Goal: Task Accomplishment & Management: Manage account settings

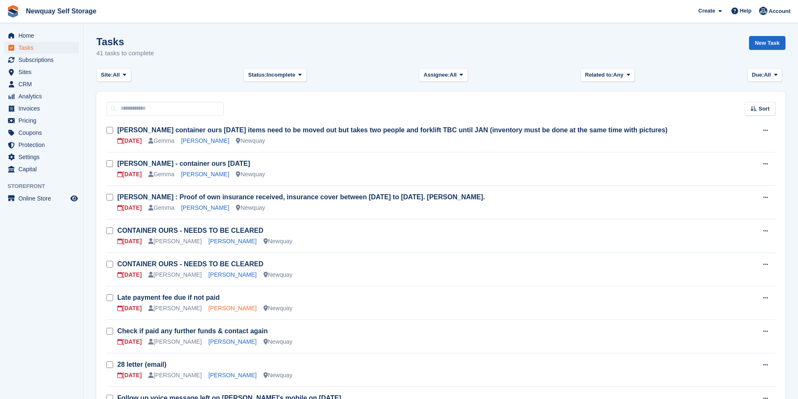
click at [209, 311] on link "Laura Dutton" at bounding box center [233, 308] width 48 height 7
click at [218, 308] on link "[PERSON_NAME]" at bounding box center [233, 308] width 48 height 7
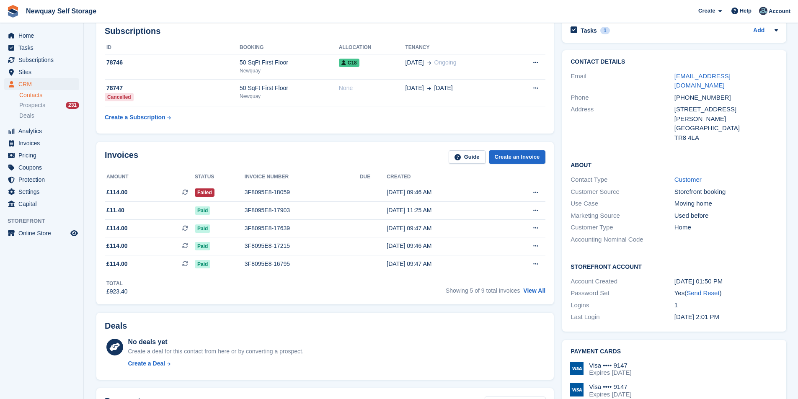
scroll to position [42, 0]
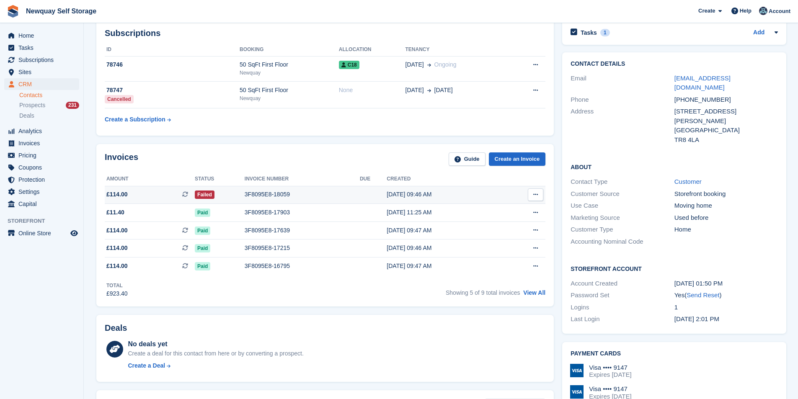
click at [287, 194] on div "3F8095E8-18059" at bounding box center [302, 194] width 115 height 9
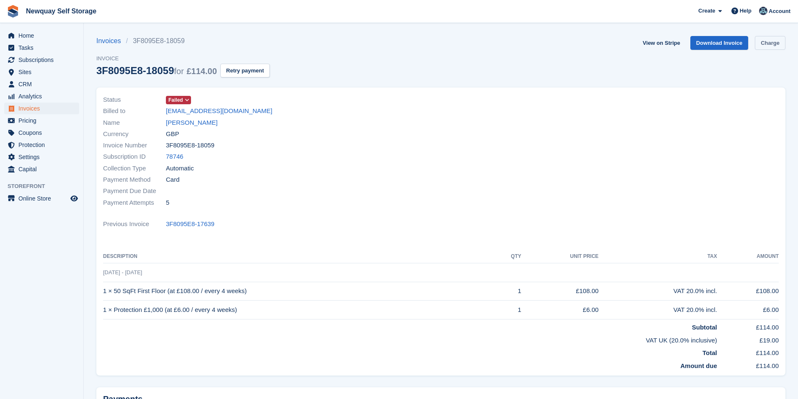
click at [780, 44] on link "Charge" at bounding box center [770, 43] width 31 height 14
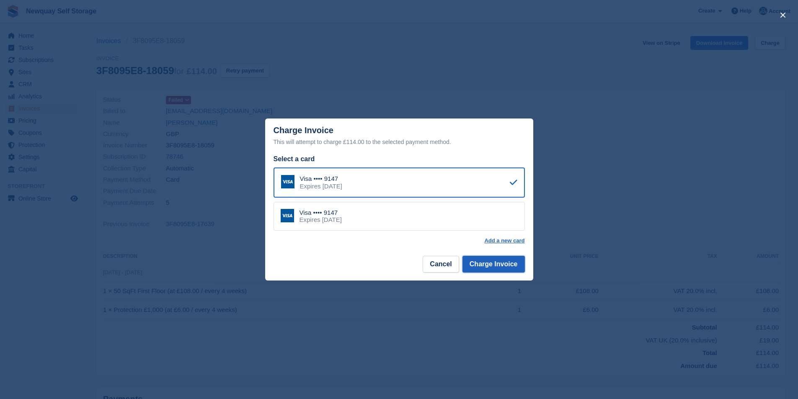
click at [510, 262] on button "Charge Invoice" at bounding box center [494, 264] width 62 height 17
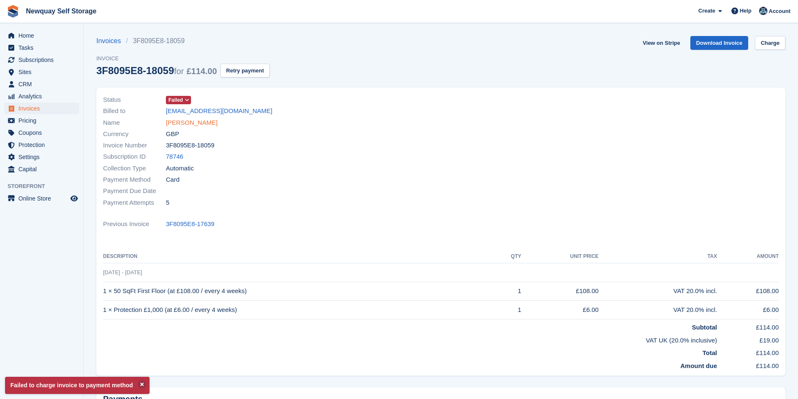
click at [187, 125] on link "Laura Dutton" at bounding box center [192, 123] width 52 height 10
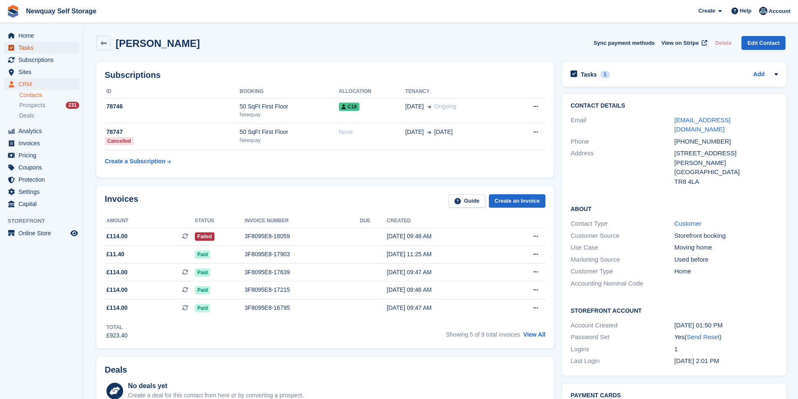
click at [36, 49] on span "Tasks" at bounding box center [43, 48] width 50 height 12
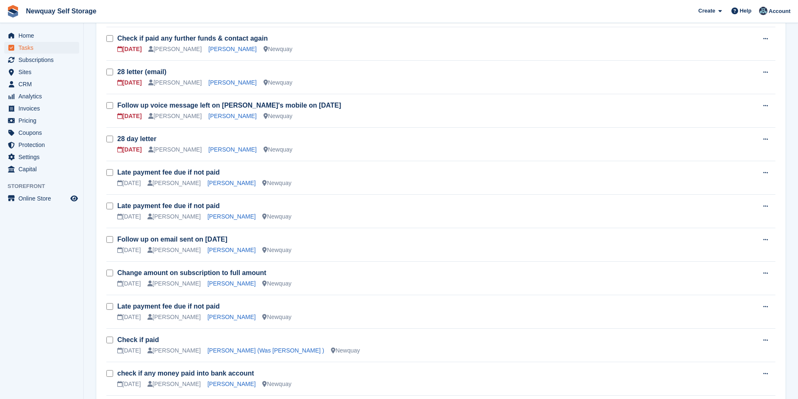
scroll to position [293, 0]
click at [220, 115] on link "[PERSON_NAME]" at bounding box center [233, 115] width 48 height 7
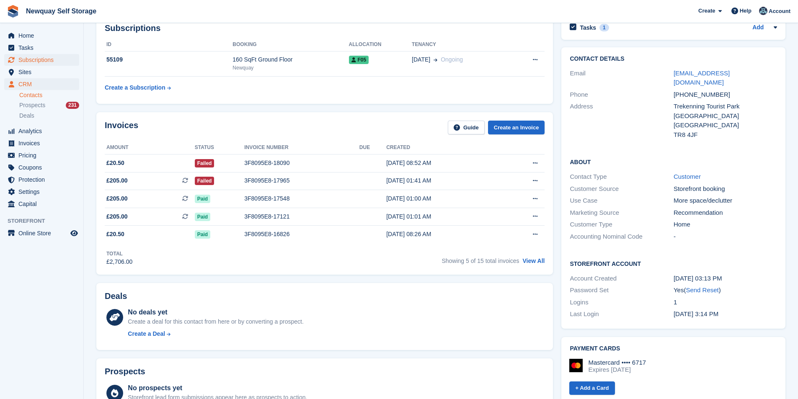
scroll to position [42, 0]
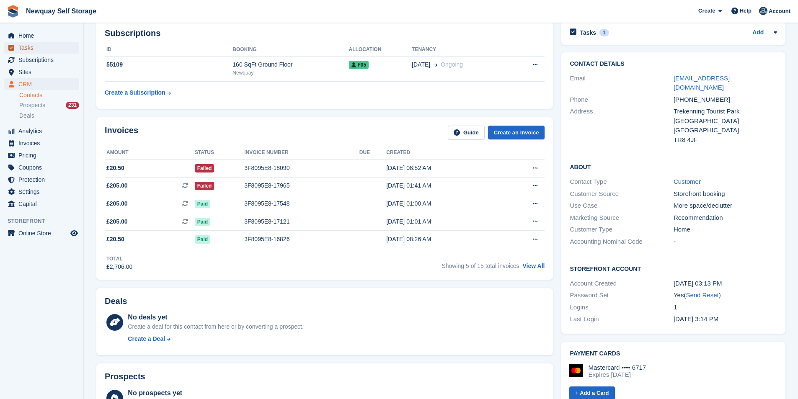
click at [34, 47] on span "Tasks" at bounding box center [43, 48] width 50 height 12
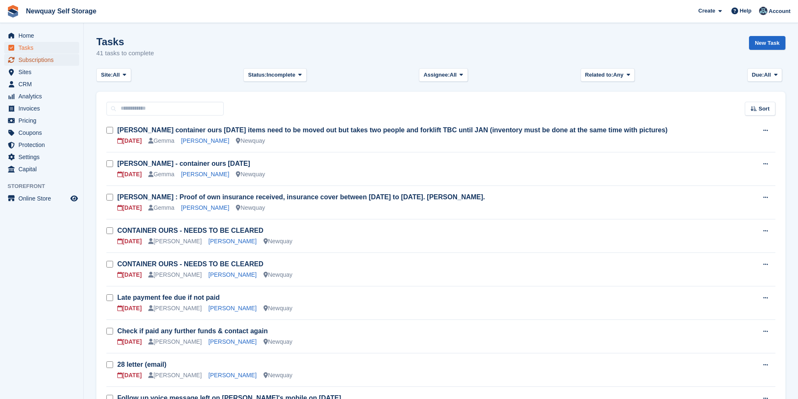
click at [41, 59] on span "Subscriptions" at bounding box center [43, 60] width 50 height 12
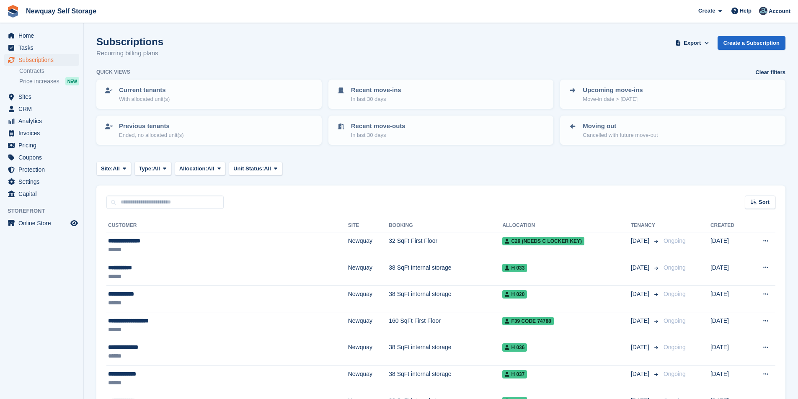
drag, startPoint x: 133, startPoint y: 205, endPoint x: 133, endPoint y: 201, distance: 4.6
click at [133, 204] on input "text" at bounding box center [164, 203] width 117 height 14
type input "*****"
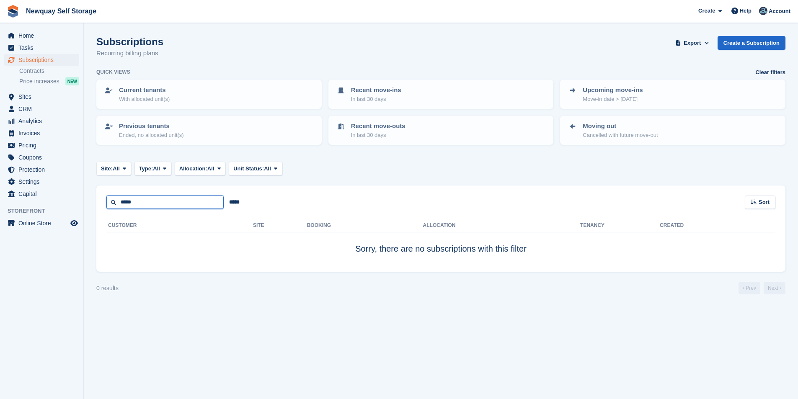
click at [159, 208] on input "*****" at bounding box center [164, 203] width 117 height 14
type input "***"
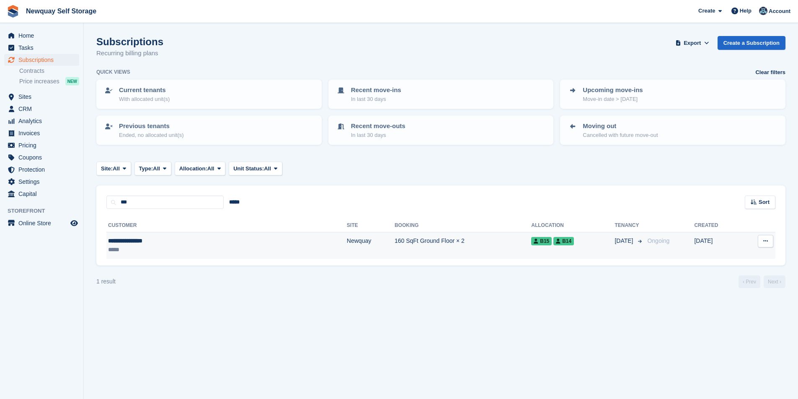
click at [134, 243] on div "**********" at bounding box center [169, 241] width 122 height 9
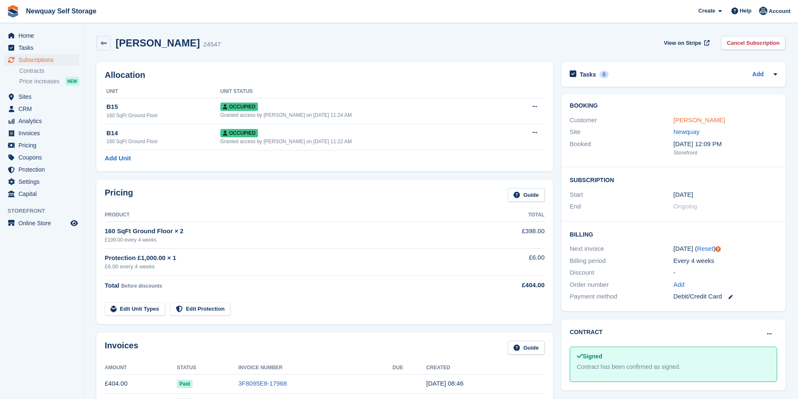
click at [703, 122] on link "Christopher Dods" at bounding box center [700, 120] width 52 height 7
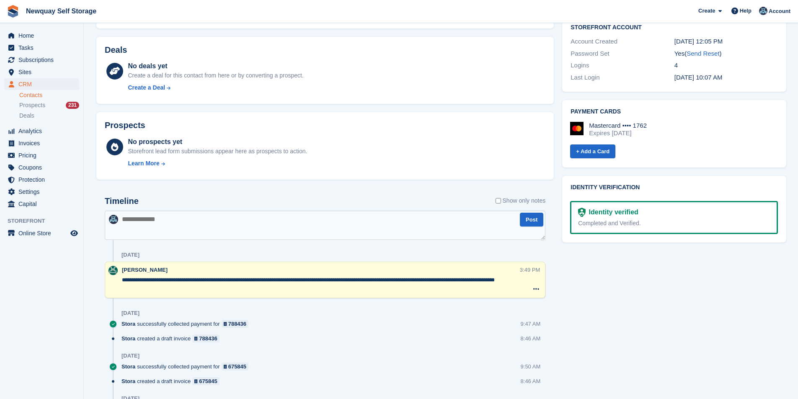
scroll to position [42, 0]
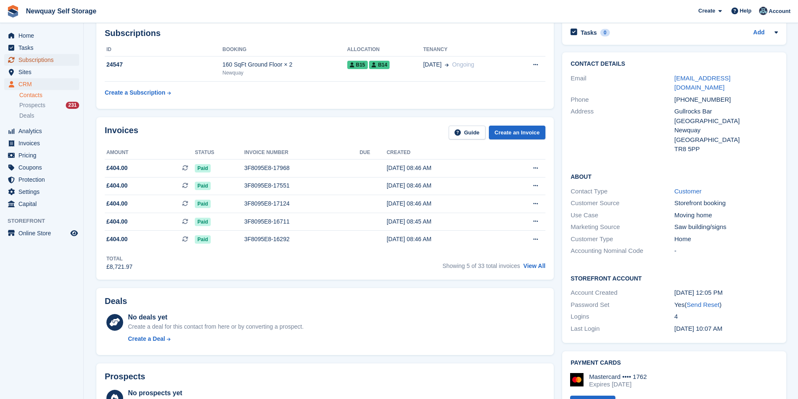
click at [56, 60] on span "Subscriptions" at bounding box center [43, 60] width 50 height 12
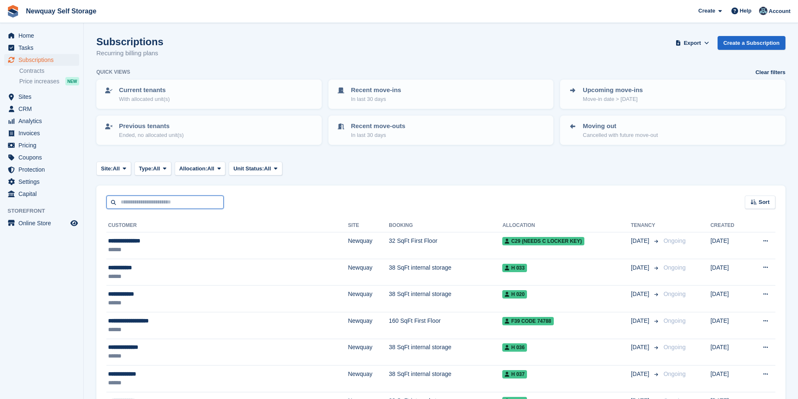
click at [137, 202] on input "text" at bounding box center [164, 203] width 117 height 14
type input "****"
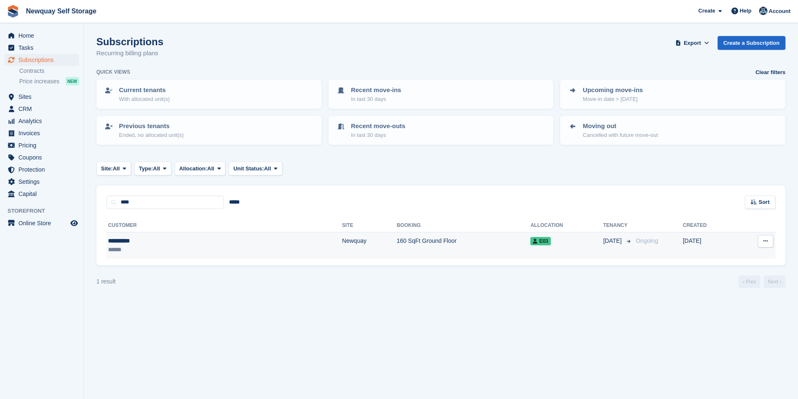
click at [128, 243] on div "**********" at bounding box center [160, 241] width 104 height 9
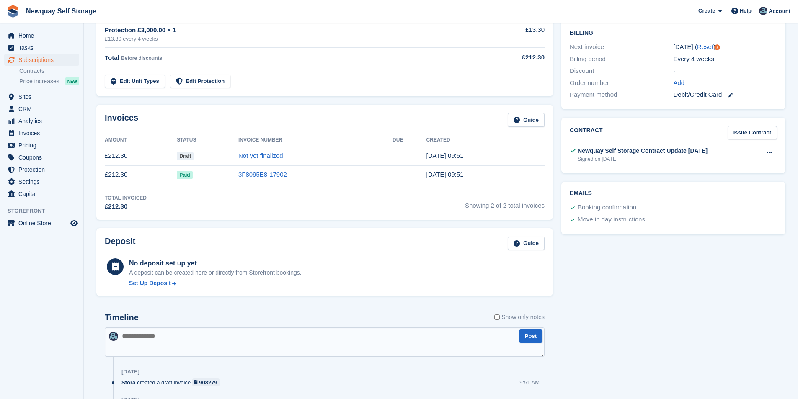
scroll to position [42, 0]
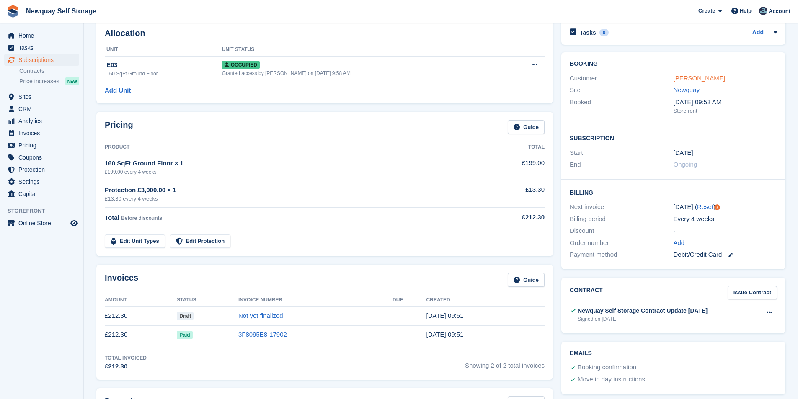
click at [698, 80] on link "Tracy Hume" at bounding box center [700, 78] width 52 height 7
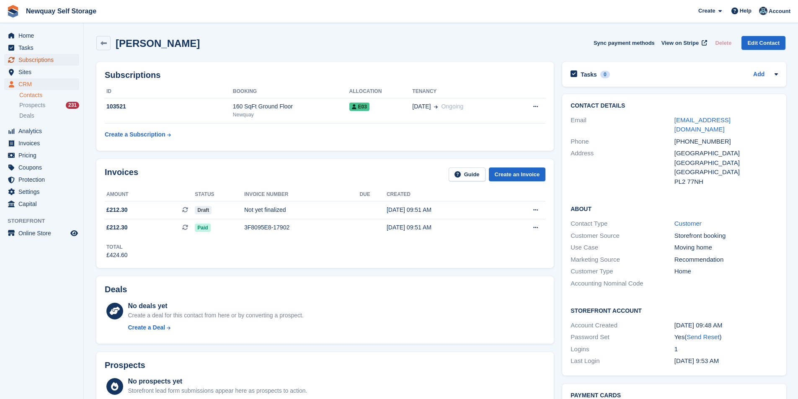
click at [49, 62] on span "Subscriptions" at bounding box center [43, 60] width 50 height 12
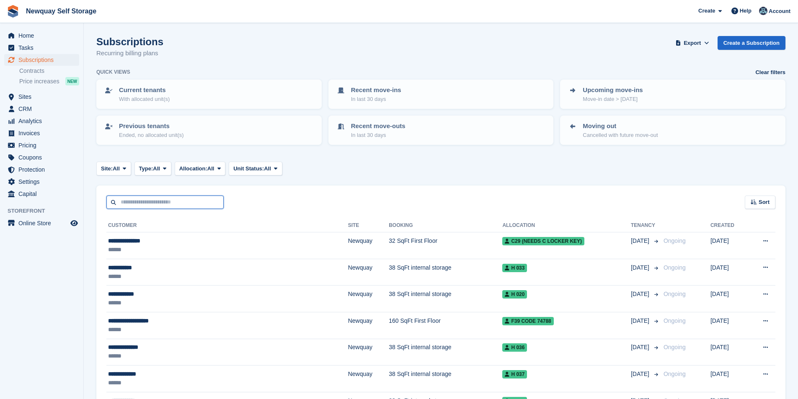
click at [161, 199] on input "text" at bounding box center [164, 203] width 117 height 14
type input "*****"
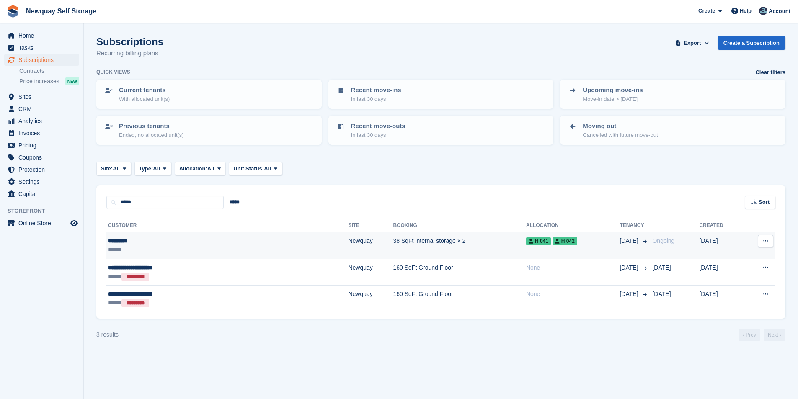
click at [130, 241] on div "*********" at bounding box center [173, 241] width 130 height 9
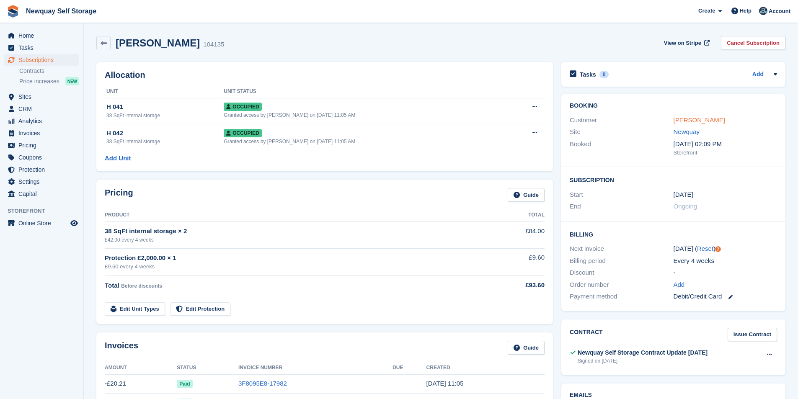
click at [688, 118] on link "[PERSON_NAME]" at bounding box center [700, 120] width 52 height 7
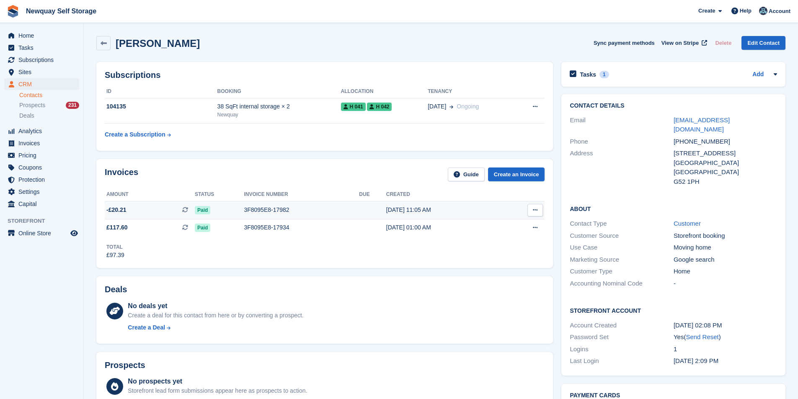
click at [267, 212] on div "3F8095E8-17982" at bounding box center [301, 210] width 115 height 9
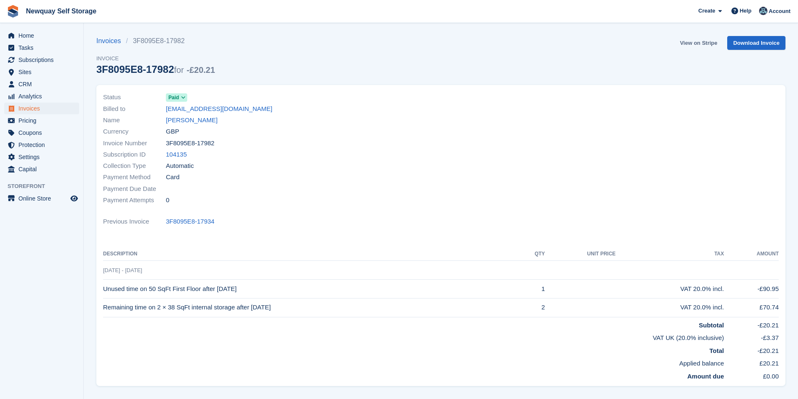
click at [707, 43] on link "View on Stripe" at bounding box center [699, 43] width 44 height 14
click at [179, 121] on link "[PERSON_NAME]" at bounding box center [192, 121] width 52 height 10
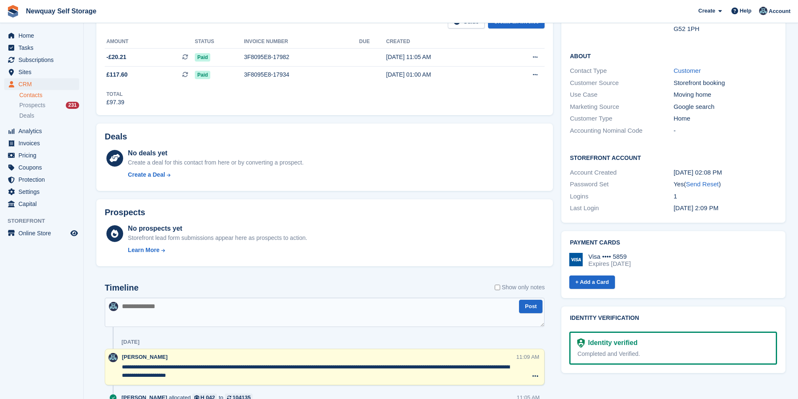
scroll to position [168, 0]
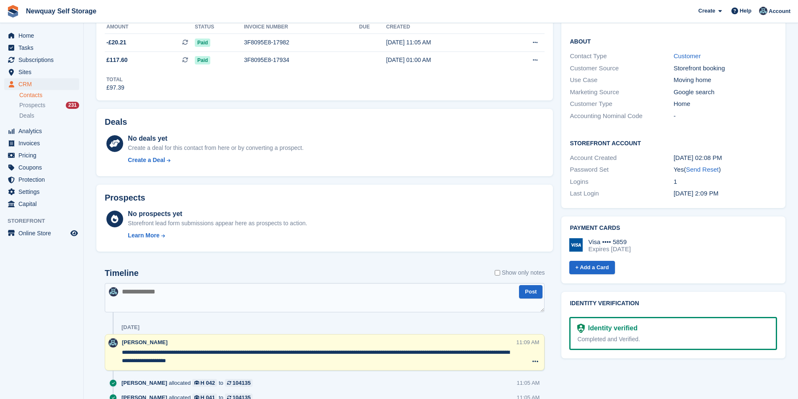
click at [167, 296] on textarea at bounding box center [325, 297] width 440 height 29
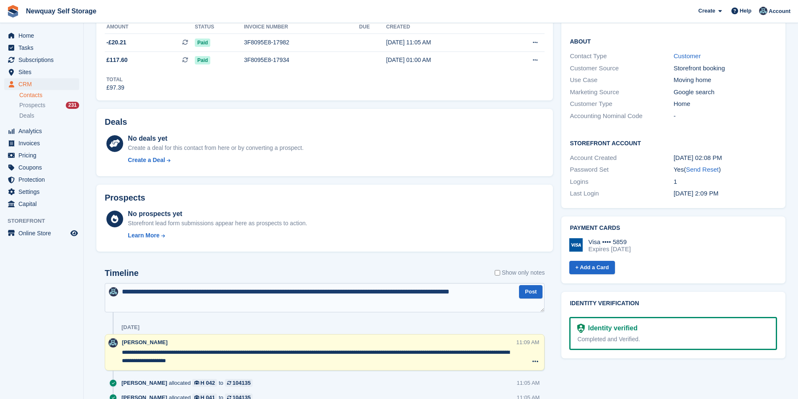
click at [476, 294] on textarea "**********" at bounding box center [325, 297] width 440 height 29
click at [514, 293] on textarea "**********" at bounding box center [325, 297] width 440 height 29
click at [515, 294] on textarea "**********" at bounding box center [325, 297] width 440 height 29
click at [194, 291] on textarea "**********" at bounding box center [325, 297] width 440 height 29
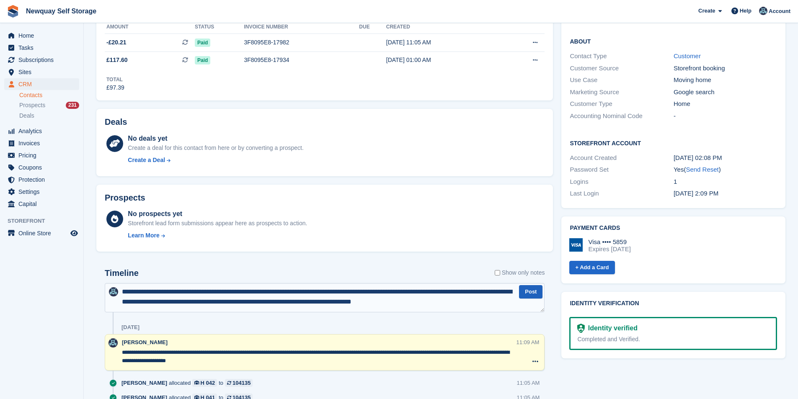
type textarea "**********"
click at [539, 295] on button "Post" at bounding box center [530, 292] width 23 height 14
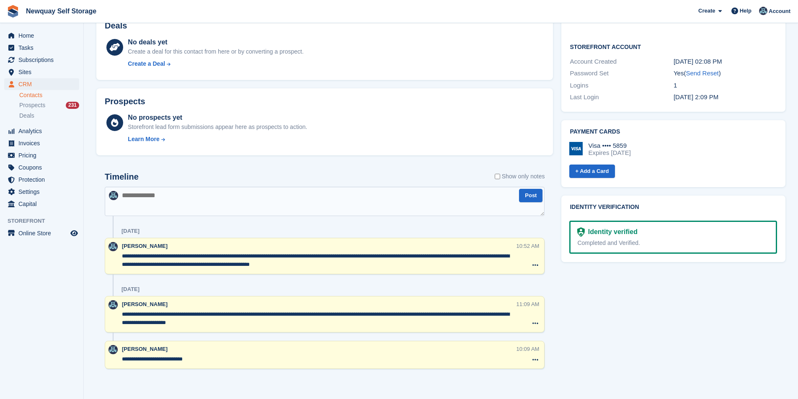
scroll to position [264, 0]
click at [31, 48] on span "Tasks" at bounding box center [43, 48] width 50 height 12
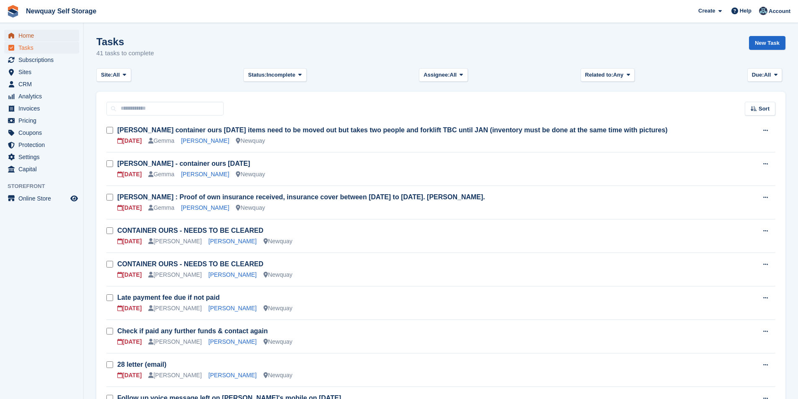
click at [23, 36] on span "Home" at bounding box center [43, 36] width 50 height 12
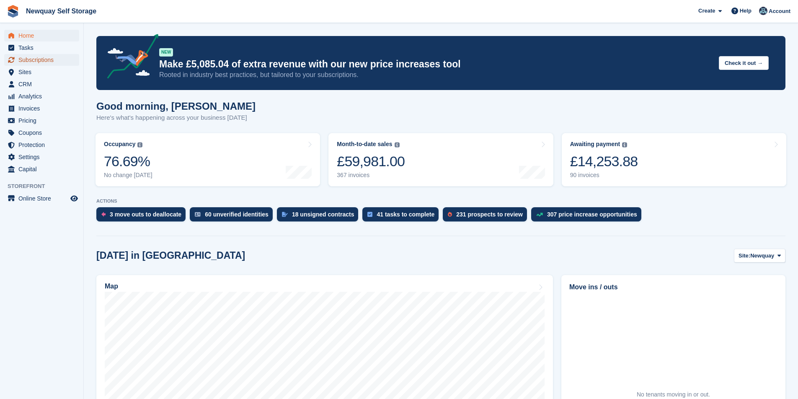
click at [53, 57] on span "Subscriptions" at bounding box center [43, 60] width 50 height 12
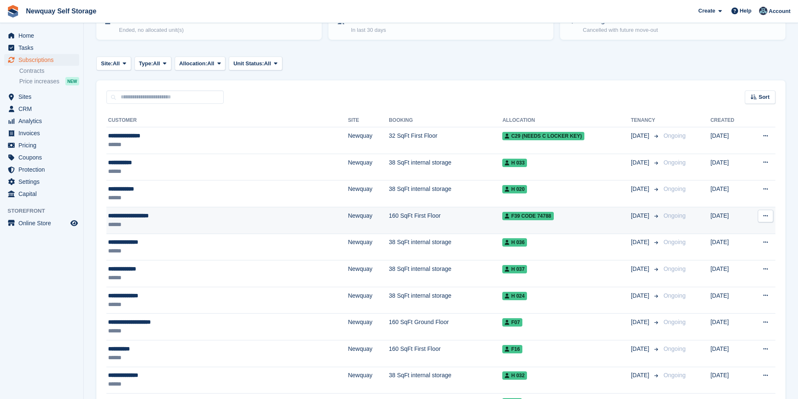
scroll to position [126, 0]
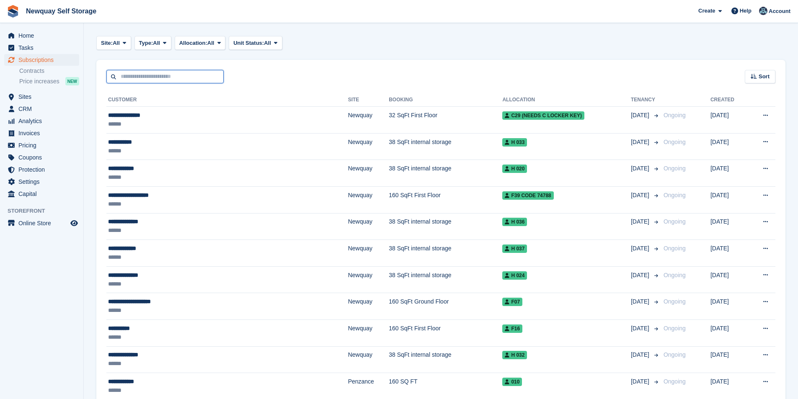
click at [151, 76] on input "text" at bounding box center [164, 77] width 117 height 14
type input "****"
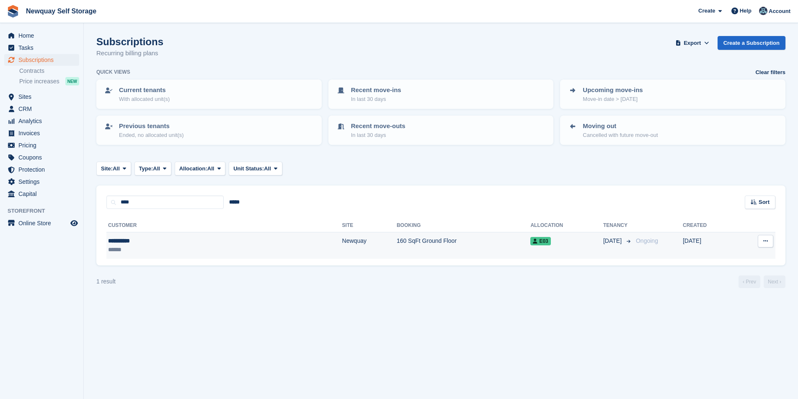
click at [132, 241] on div "**********" at bounding box center [160, 241] width 104 height 9
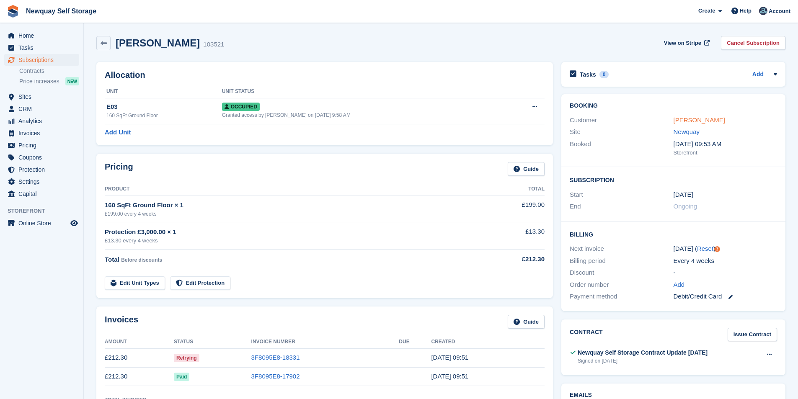
click at [694, 122] on link "[PERSON_NAME]" at bounding box center [700, 120] width 52 height 7
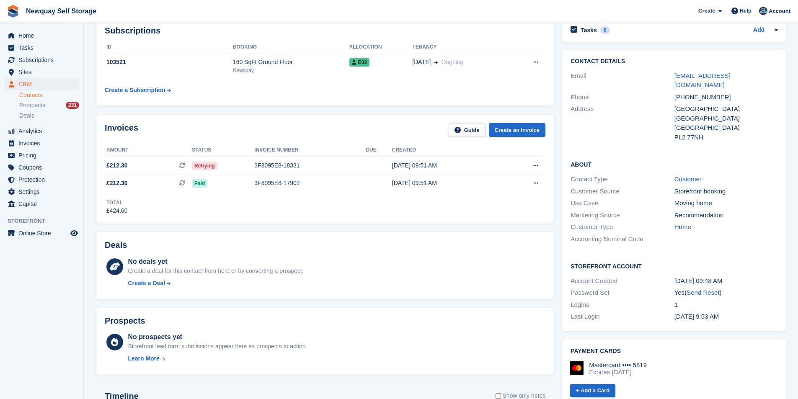
scroll to position [26, 0]
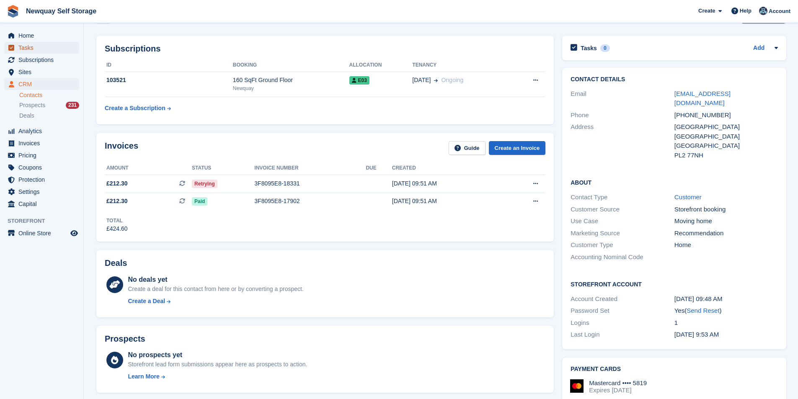
click at [38, 49] on span "Tasks" at bounding box center [43, 48] width 50 height 12
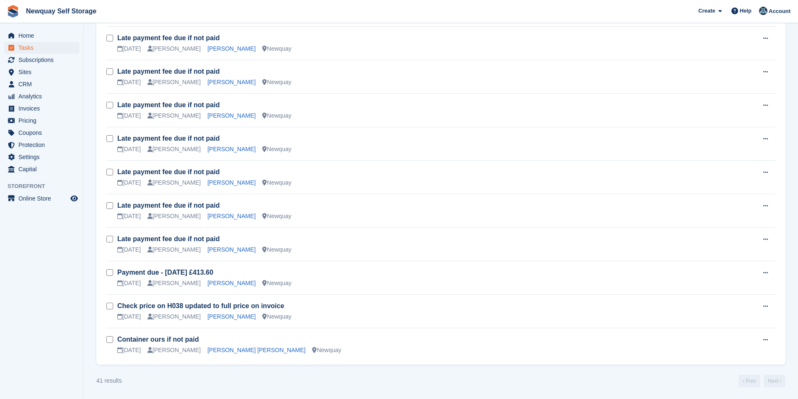
scroll to position [1132, 0]
click at [209, 248] on link "Sonia Forgham" at bounding box center [231, 249] width 48 height 7
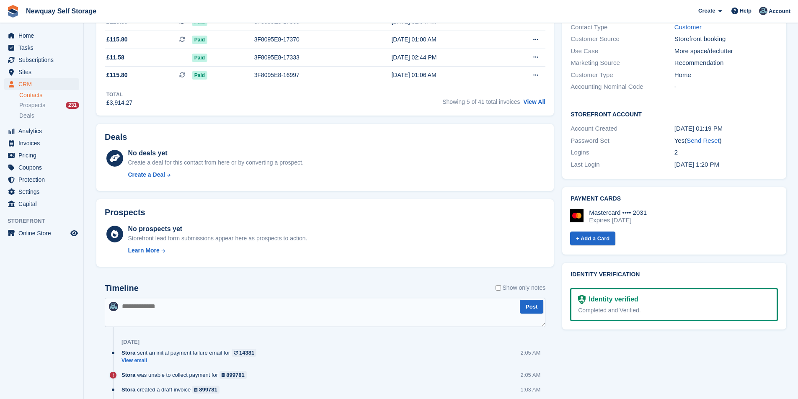
scroll to position [84, 0]
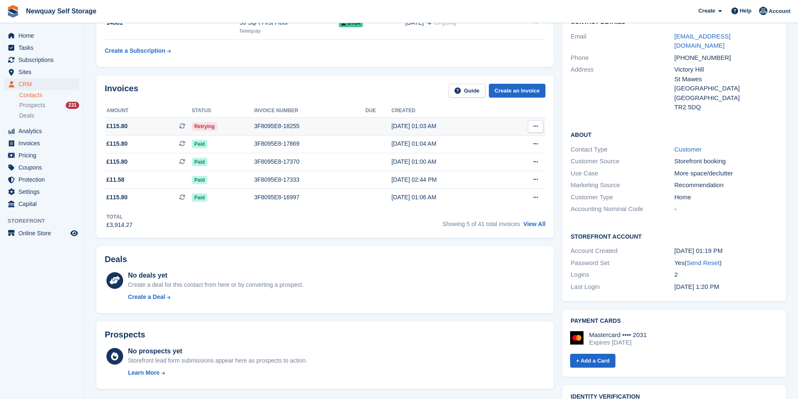
click at [274, 128] on div "3F8095E8-18255" at bounding box center [309, 126] width 111 height 9
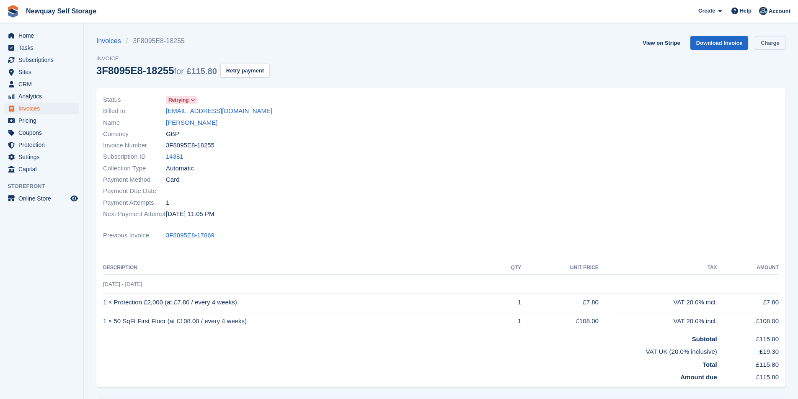
click at [783, 42] on link "Charge" at bounding box center [770, 43] width 31 height 14
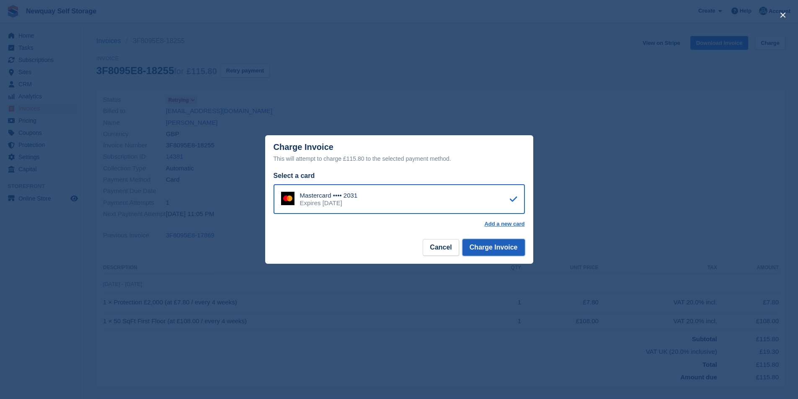
click at [510, 247] on button "Charge Invoice" at bounding box center [494, 247] width 62 height 17
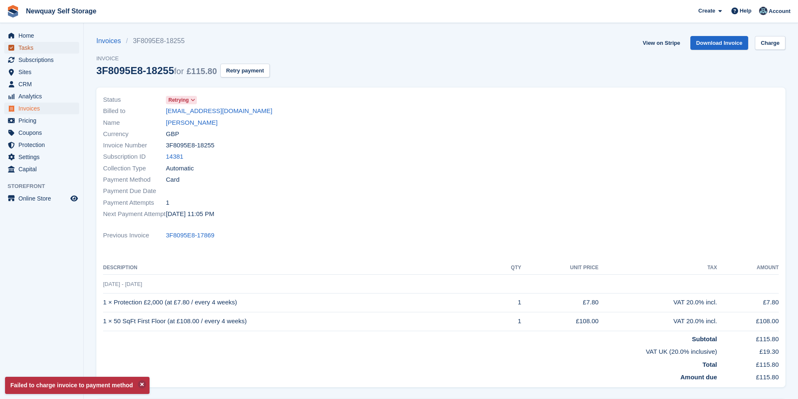
click at [30, 43] on span "Tasks" at bounding box center [43, 48] width 50 height 12
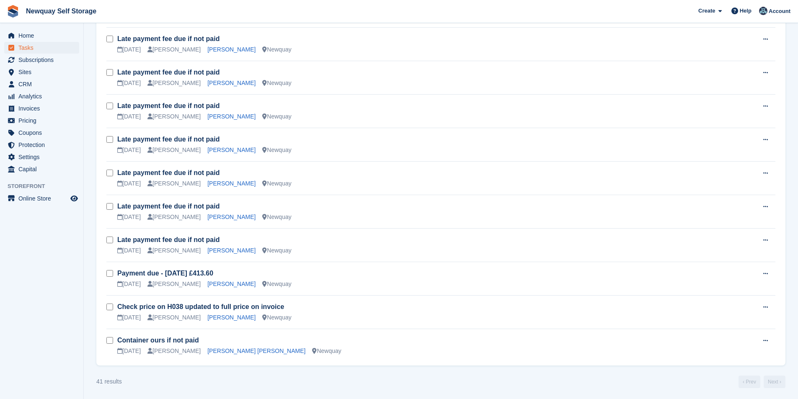
scroll to position [1132, 0]
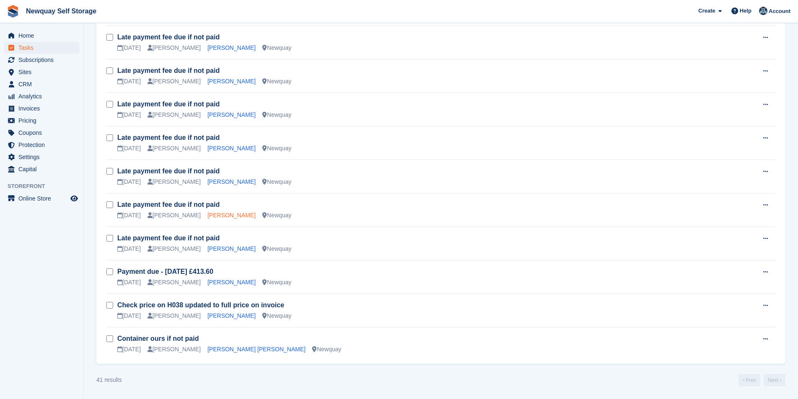
click at [215, 215] on link "Elizabeth Mears Spooner" at bounding box center [231, 215] width 48 height 7
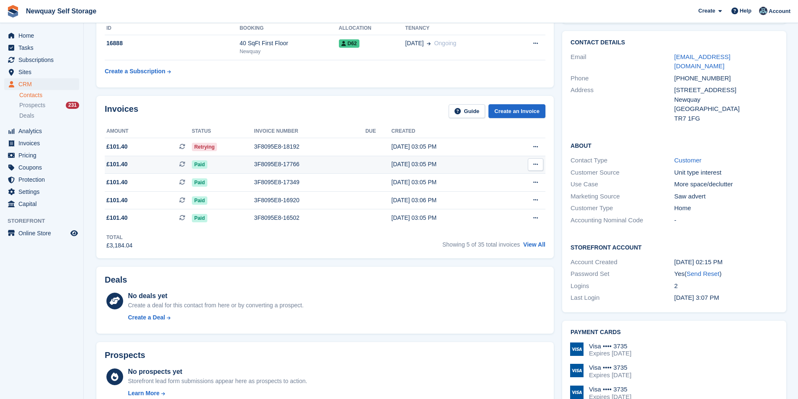
scroll to position [168, 0]
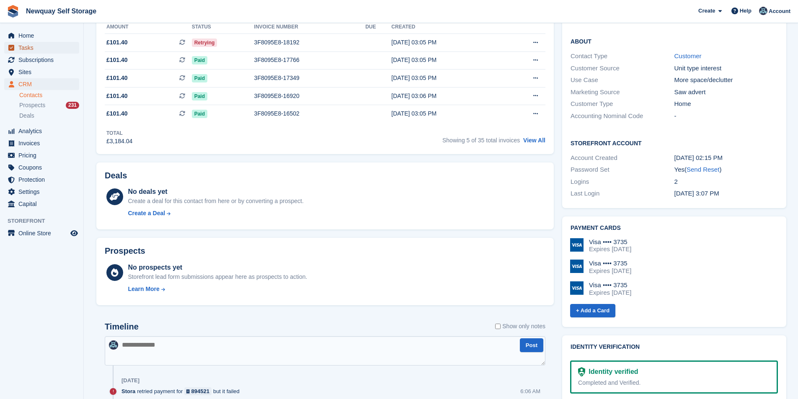
click at [36, 43] on span "Tasks" at bounding box center [43, 48] width 50 height 12
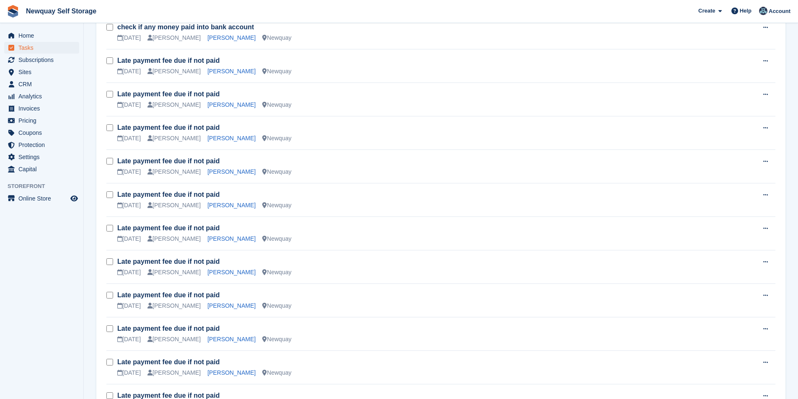
scroll to position [712, 0]
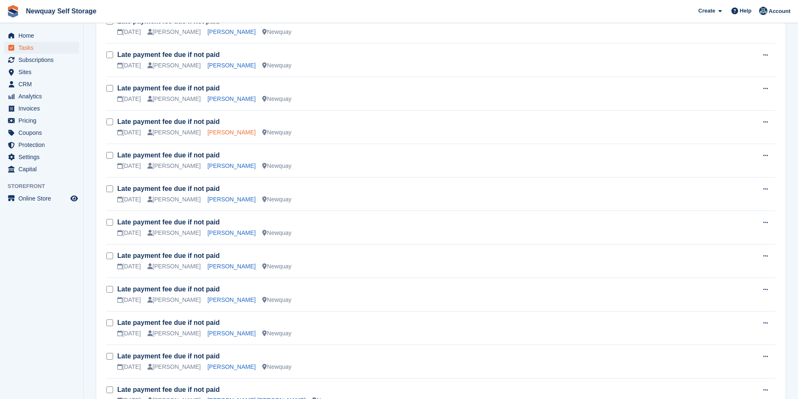
click at [211, 131] on link "Dario Menezes" at bounding box center [231, 132] width 48 height 7
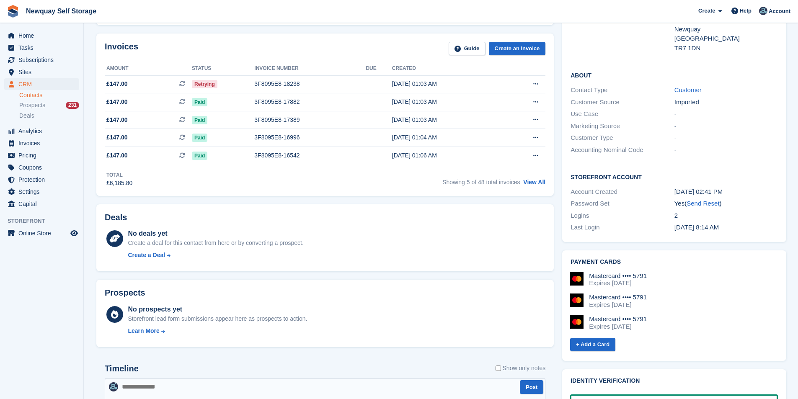
scroll to position [42, 0]
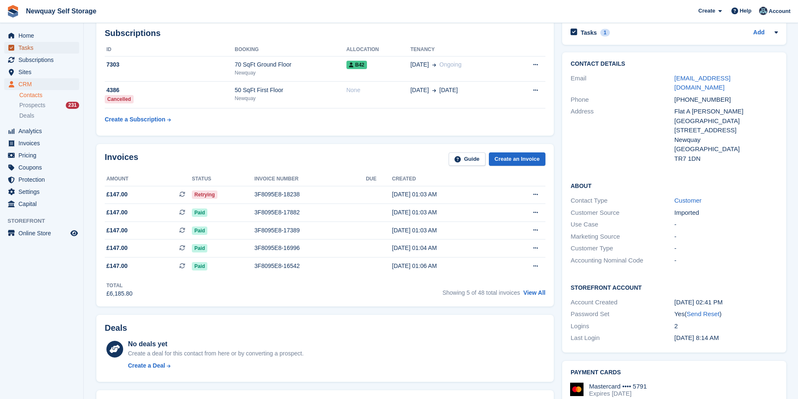
click at [36, 47] on span "Tasks" at bounding box center [43, 48] width 50 height 12
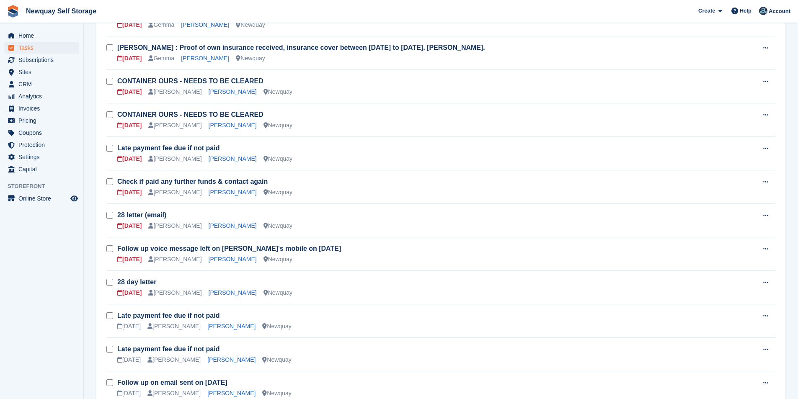
scroll to position [168, 0]
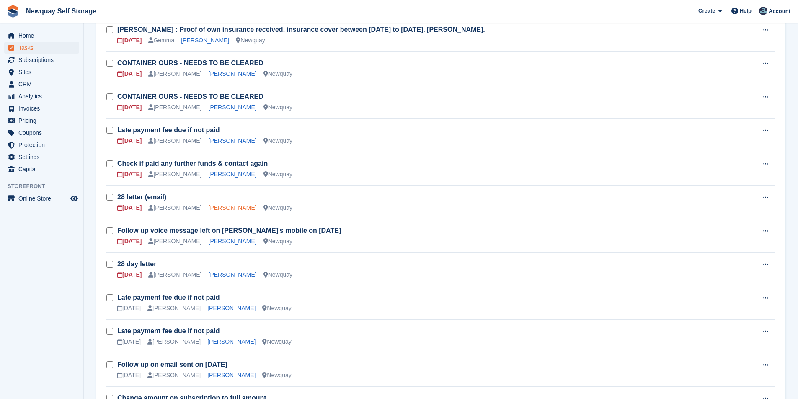
click at [231, 208] on link "[PERSON_NAME]" at bounding box center [233, 208] width 48 height 7
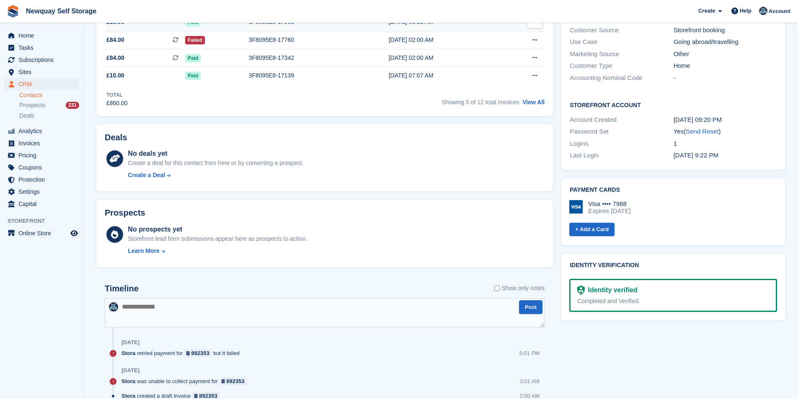
scroll to position [293, 0]
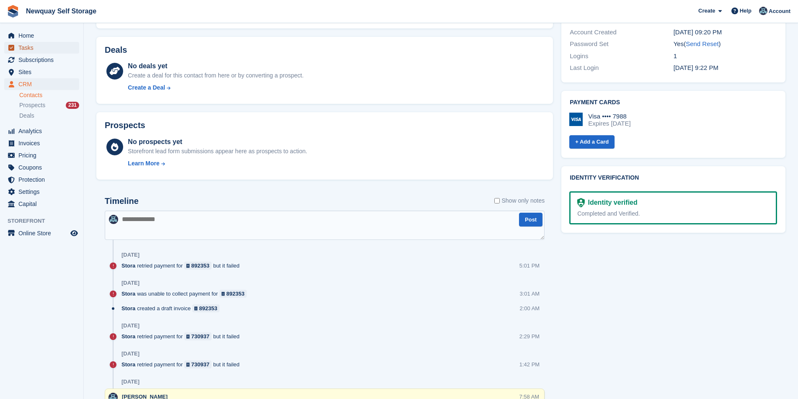
click at [34, 46] on span "Tasks" at bounding box center [43, 48] width 50 height 12
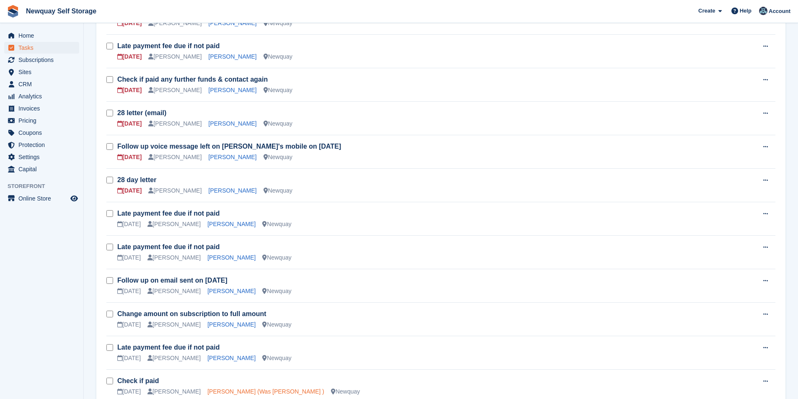
scroll to position [419, 0]
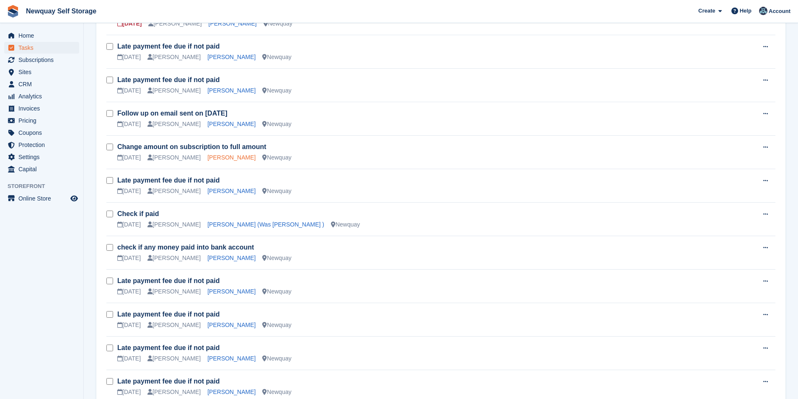
click at [220, 154] on link "[PERSON_NAME]" at bounding box center [231, 157] width 48 height 7
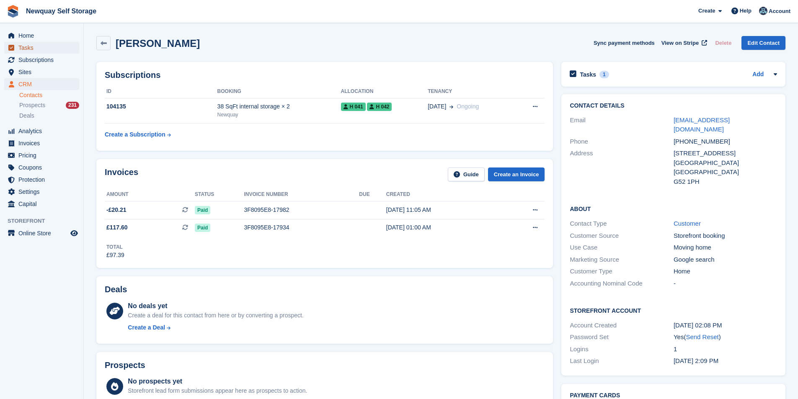
click at [40, 49] on span "Tasks" at bounding box center [43, 48] width 50 height 12
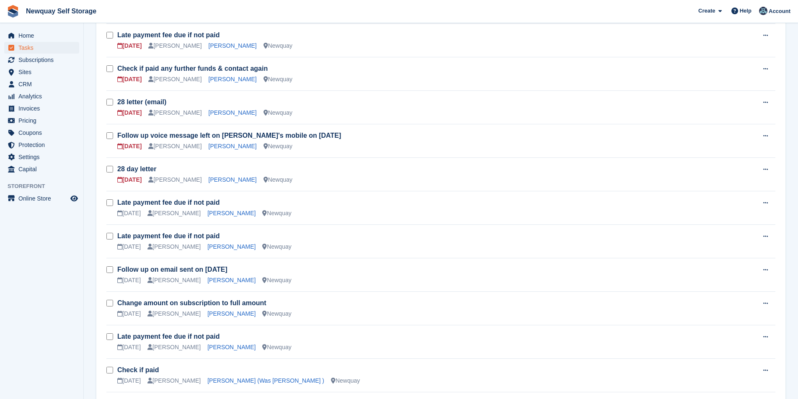
scroll to position [335, 0]
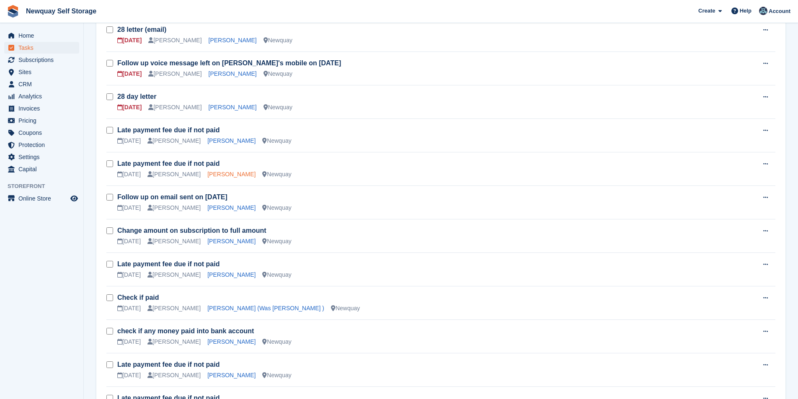
click at [208, 171] on link "Tristan Choy" at bounding box center [231, 174] width 48 height 7
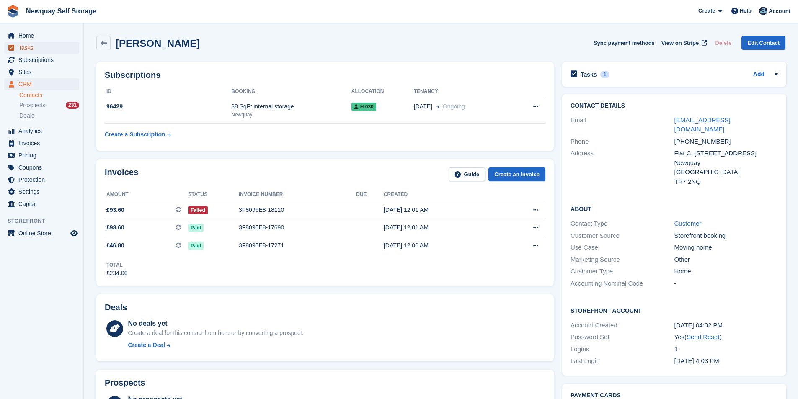
click at [37, 44] on span "Tasks" at bounding box center [43, 48] width 50 height 12
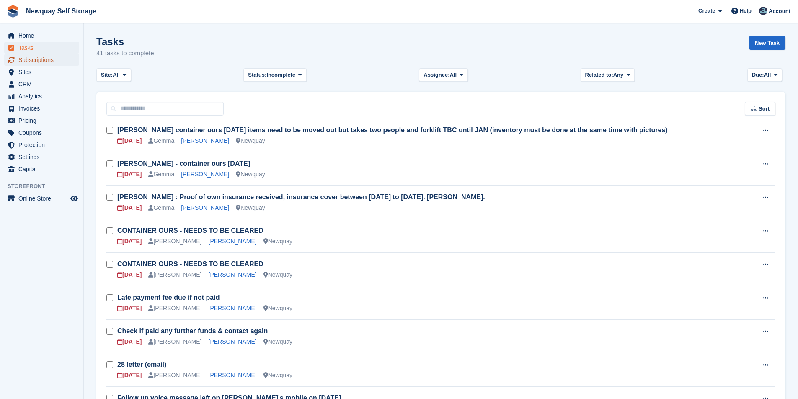
click at [47, 57] on span "Subscriptions" at bounding box center [43, 60] width 50 height 12
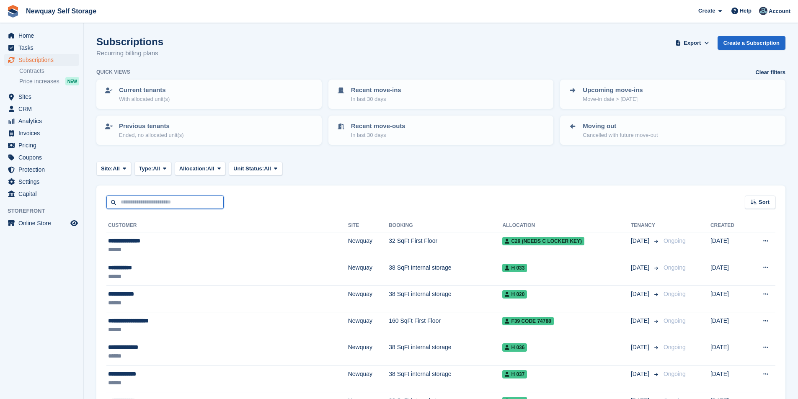
click at [150, 205] on input "text" at bounding box center [164, 203] width 117 height 14
type input "******"
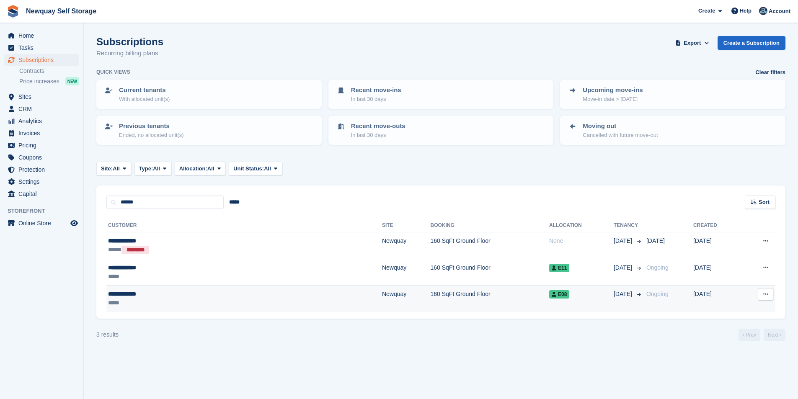
click at [128, 294] on div "**********" at bounding box center [176, 294] width 137 height 9
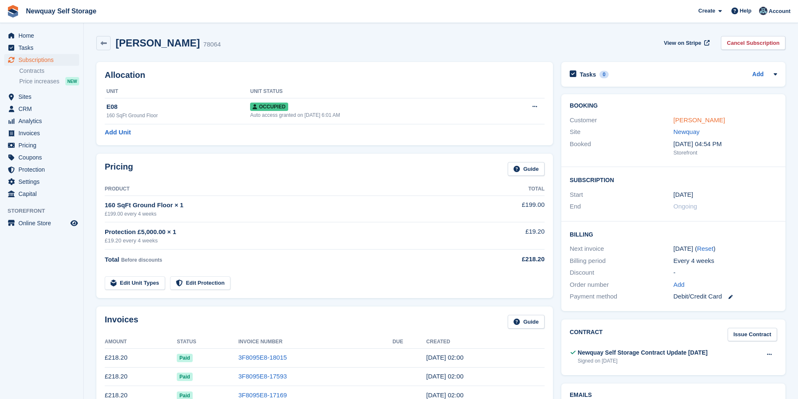
click at [704, 122] on link "[PERSON_NAME]" at bounding box center [700, 120] width 52 height 7
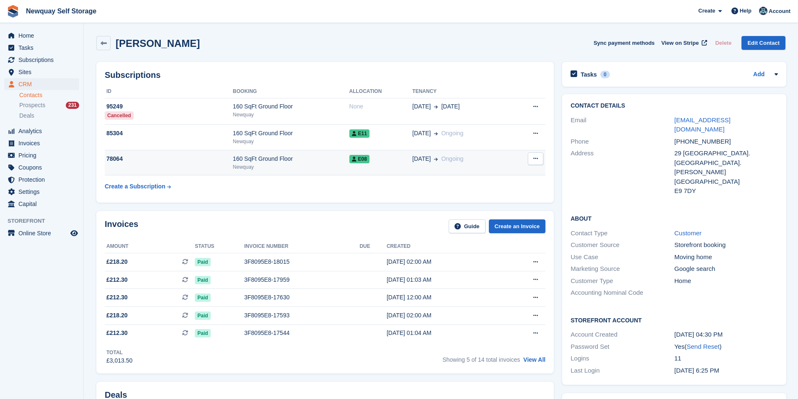
click at [237, 158] on div "160 SqFt Ground Floor" at bounding box center [291, 159] width 117 height 9
click at [529, 164] on button at bounding box center [536, 159] width 16 height 13
click at [394, 204] on div "Subscriptions ID Booking Allocation Tenancy 95249 Cancelled 160 SqFt Ground Flo…" at bounding box center [325, 132] width 466 height 149
click at [538, 162] on button at bounding box center [536, 159] width 16 height 13
drag, startPoint x: 486, startPoint y: 194, endPoint x: 453, endPoint y: 191, distance: 32.8
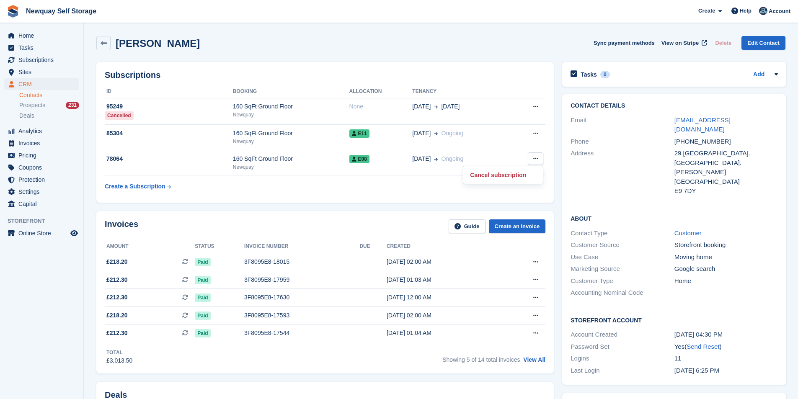
click at [486, 194] on table "ID Booking Allocation Tenancy 95249 Cancelled 160 SqFt Ground Floor Newquay Non…" at bounding box center [325, 140] width 441 height 110
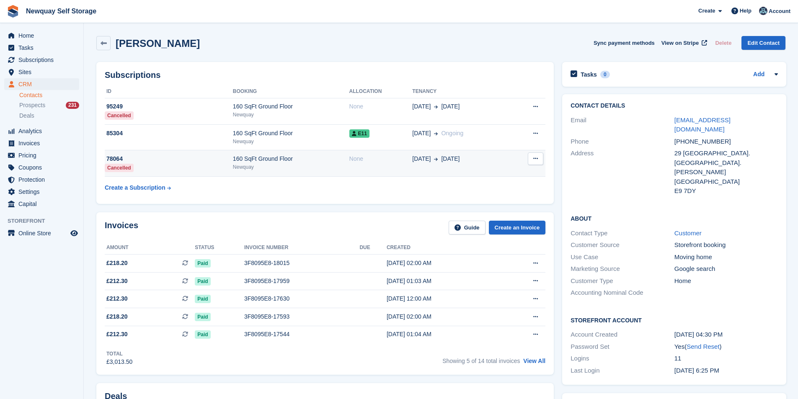
click at [539, 161] on button at bounding box center [536, 159] width 16 height 13
click at [428, 189] on table "ID Booking Allocation Tenancy 95249 Cancelled 160 SqFt Ground Floor Newquay Non…" at bounding box center [325, 140] width 441 height 111
click at [34, 45] on span "Tasks" at bounding box center [43, 48] width 50 height 12
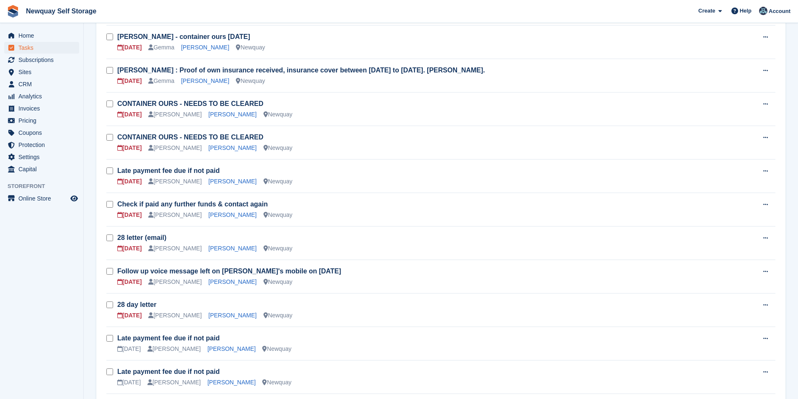
scroll to position [126, 0]
click at [32, 34] on span "Home" at bounding box center [43, 36] width 50 height 12
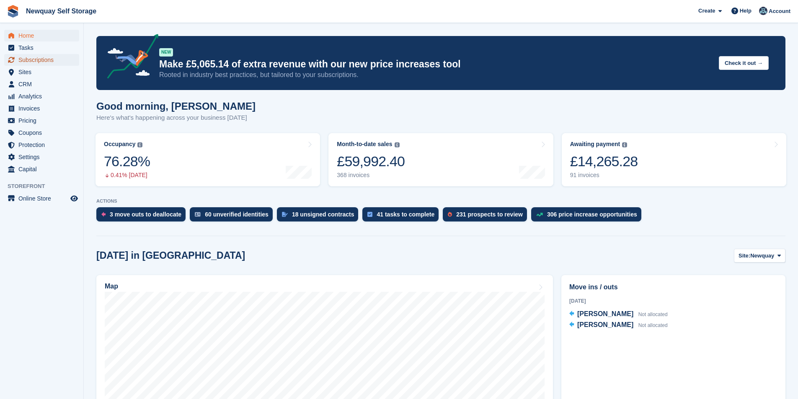
click at [47, 63] on span "Subscriptions" at bounding box center [43, 60] width 50 height 12
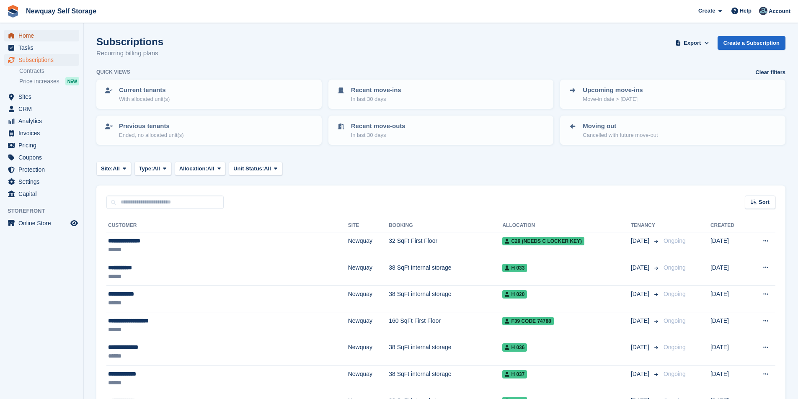
click at [41, 33] on span "Home" at bounding box center [43, 36] width 50 height 12
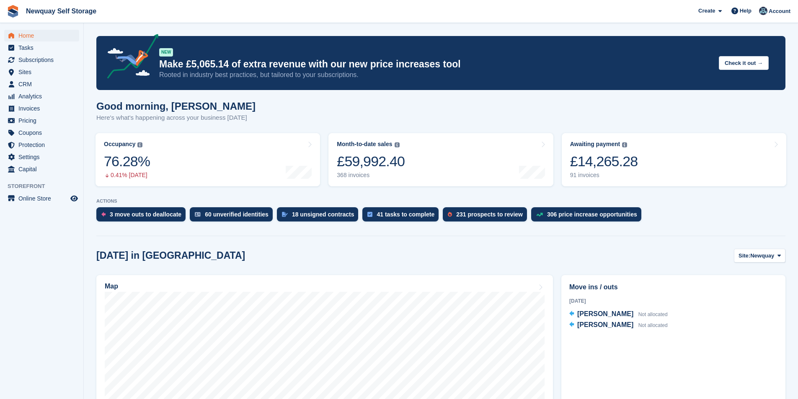
click at [595, 202] on p "ACTIONS" at bounding box center [440, 201] width 689 height 5
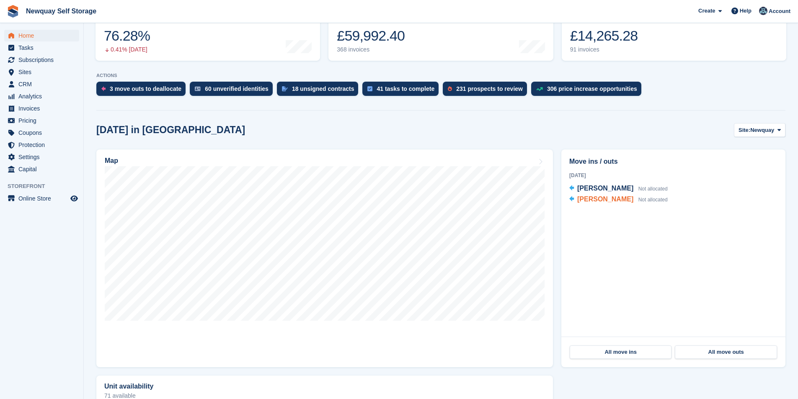
click at [591, 200] on span "Ben Blake" at bounding box center [606, 199] width 56 height 7
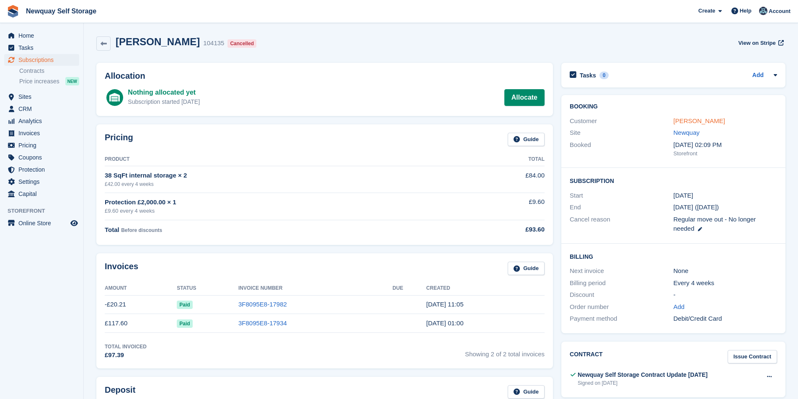
click at [686, 119] on link "[PERSON_NAME]" at bounding box center [700, 120] width 52 height 7
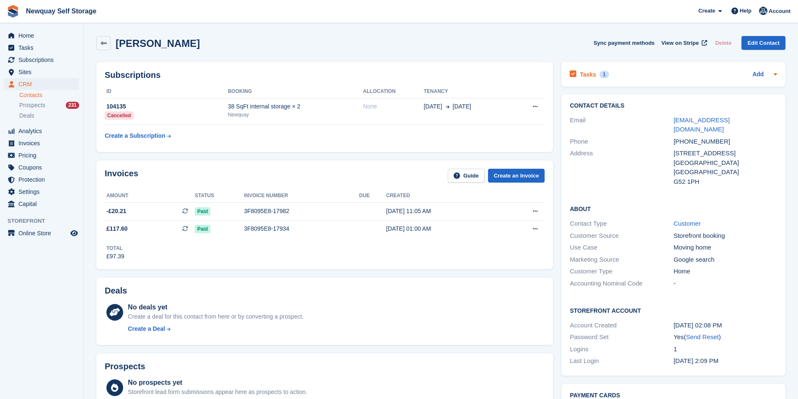
click at [579, 76] on div "Tasks 1" at bounding box center [589, 74] width 39 height 11
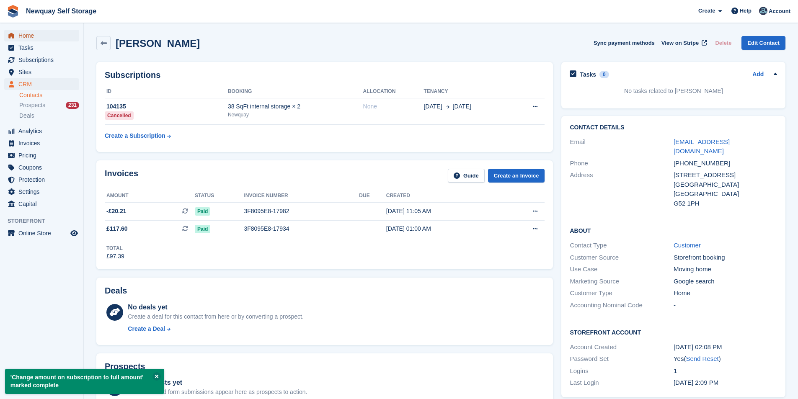
click at [38, 39] on span "Home" at bounding box center [43, 36] width 50 height 12
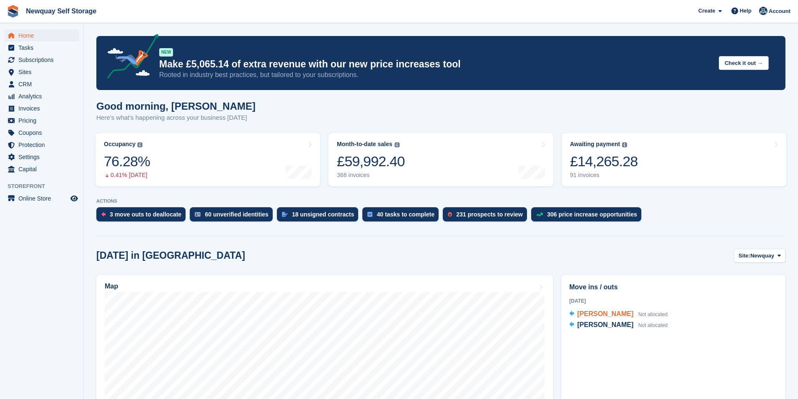
click at [598, 315] on span "[PERSON_NAME]" at bounding box center [606, 314] width 56 height 7
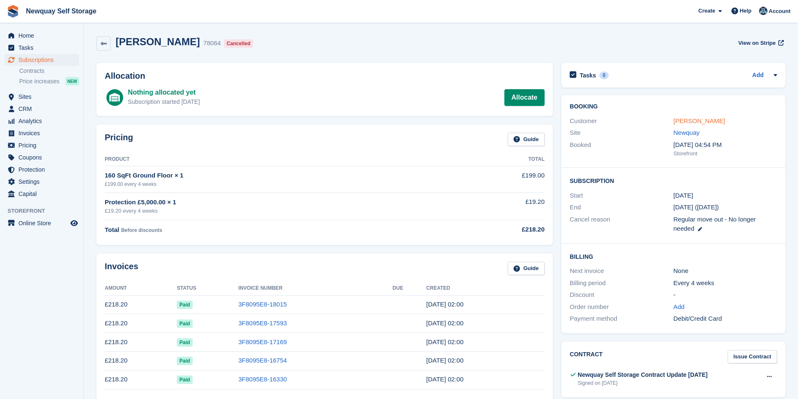
click at [692, 119] on link "[PERSON_NAME]" at bounding box center [700, 120] width 52 height 7
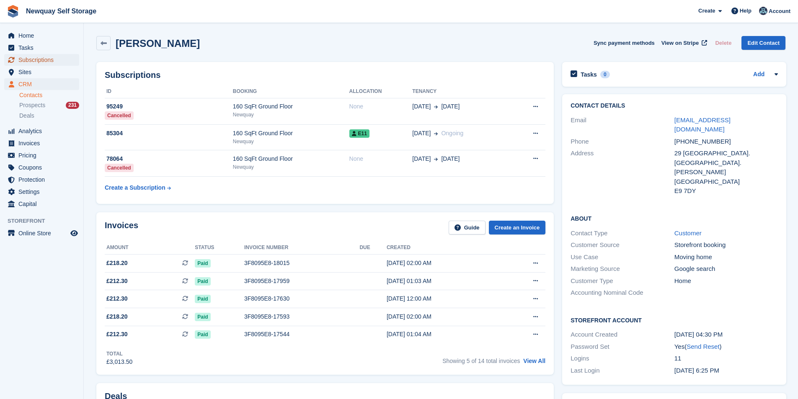
click at [45, 60] on span "Subscriptions" at bounding box center [43, 60] width 50 height 12
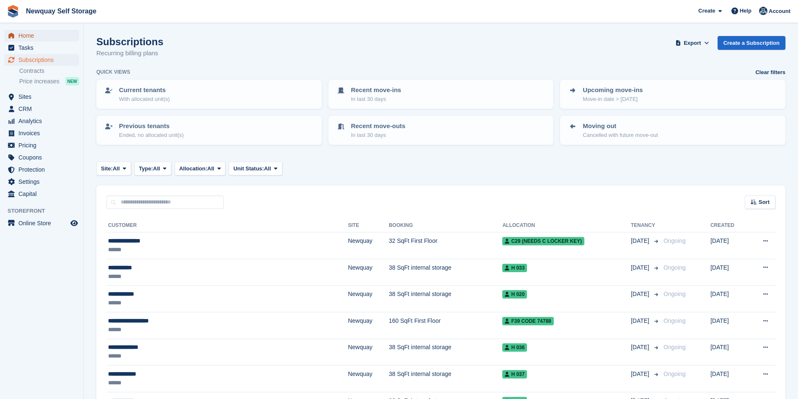
click at [36, 36] on span "Home" at bounding box center [43, 36] width 50 height 12
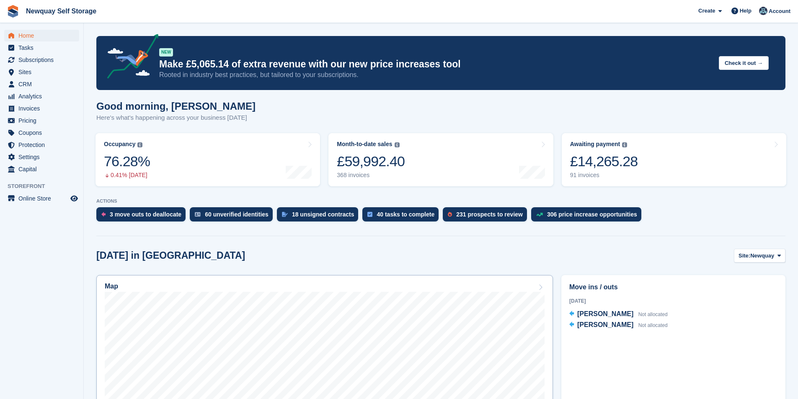
scroll to position [210, 0]
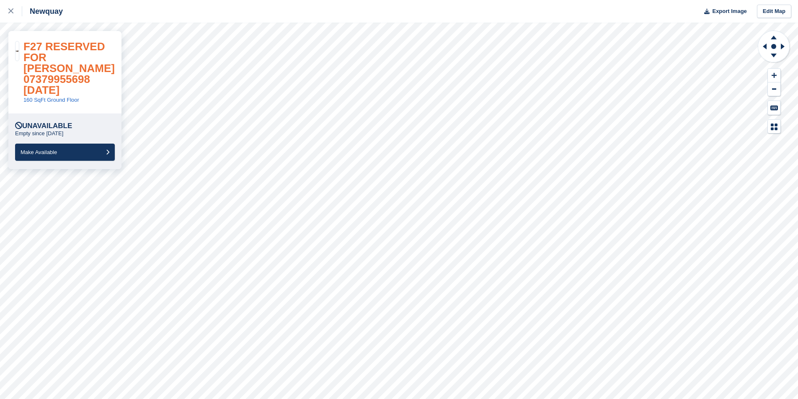
click at [66, 71] on link "F27 RESERVED FOR [PERSON_NAME] 07379955698 [DATE]" at bounding box center [68, 68] width 91 height 56
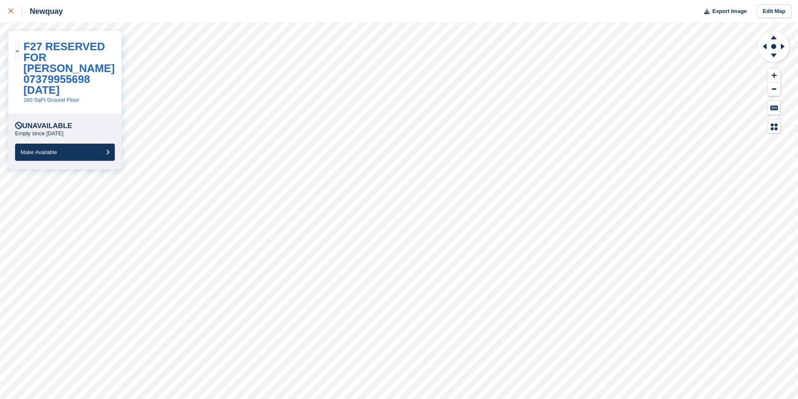
click at [7, 10] on link at bounding box center [11, 11] width 22 height 23
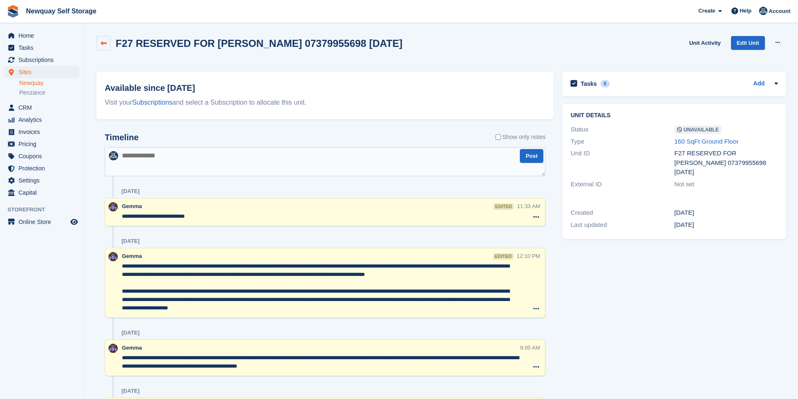
click at [103, 39] on link at bounding box center [103, 43] width 14 height 14
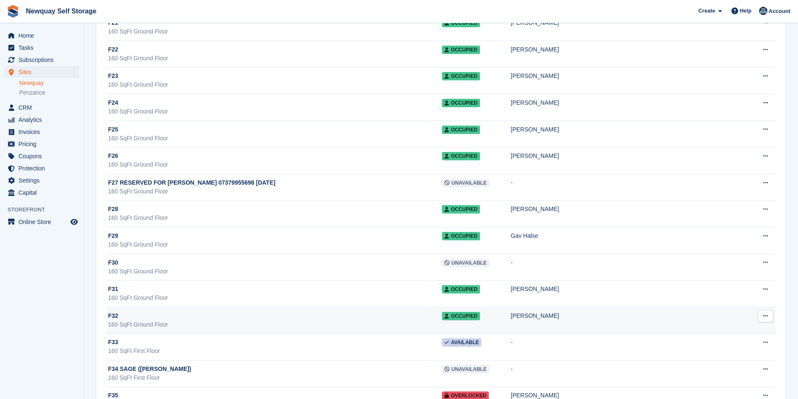
scroll to position [10813, 0]
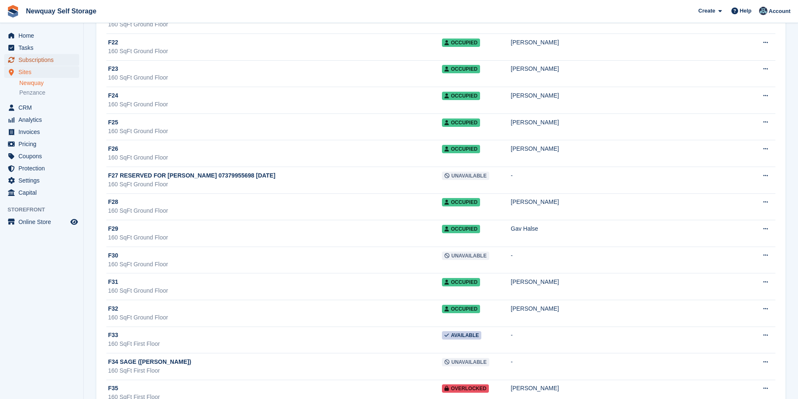
click at [62, 62] on span "Subscriptions" at bounding box center [43, 60] width 50 height 12
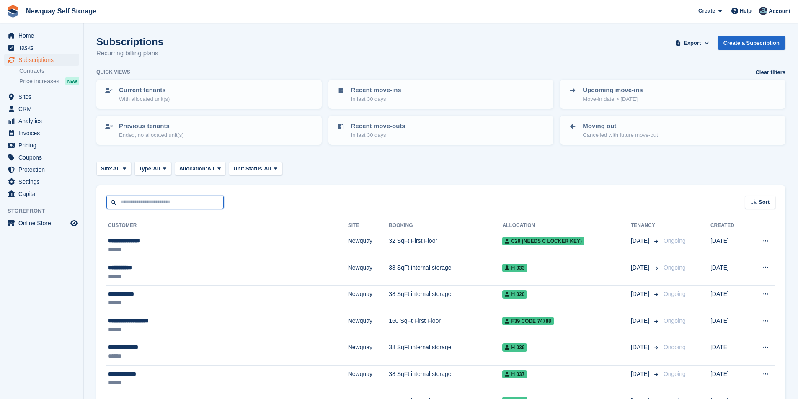
click at [145, 203] on input "text" at bounding box center [164, 203] width 117 height 14
type input "*****"
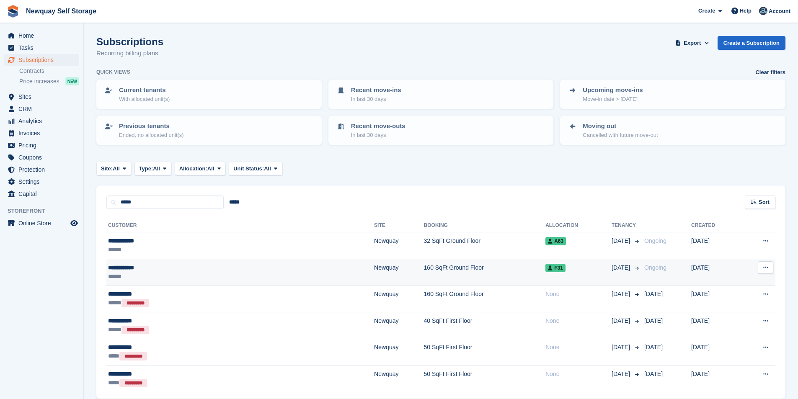
click at [120, 269] on div "**********" at bounding box center [173, 268] width 130 height 9
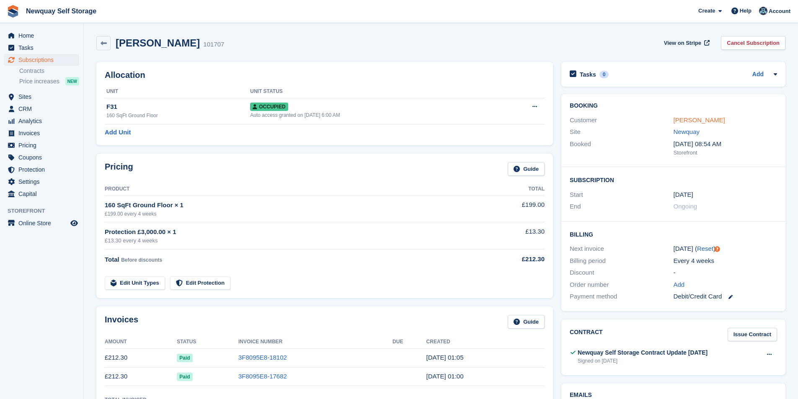
click at [683, 121] on link "[PERSON_NAME]" at bounding box center [700, 120] width 52 height 7
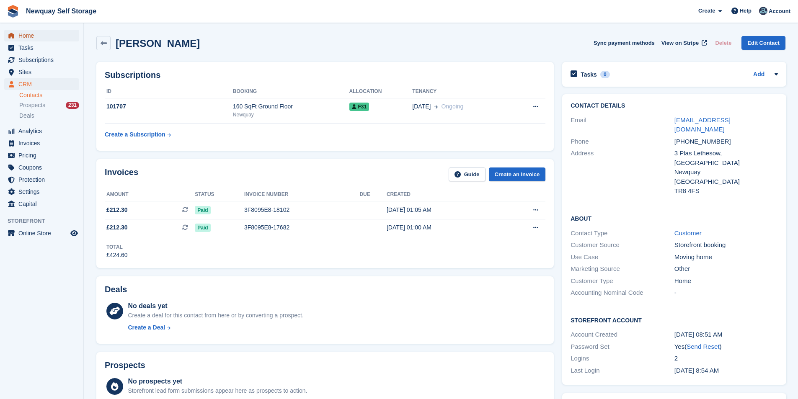
click at [40, 35] on span "Home" at bounding box center [43, 36] width 50 height 12
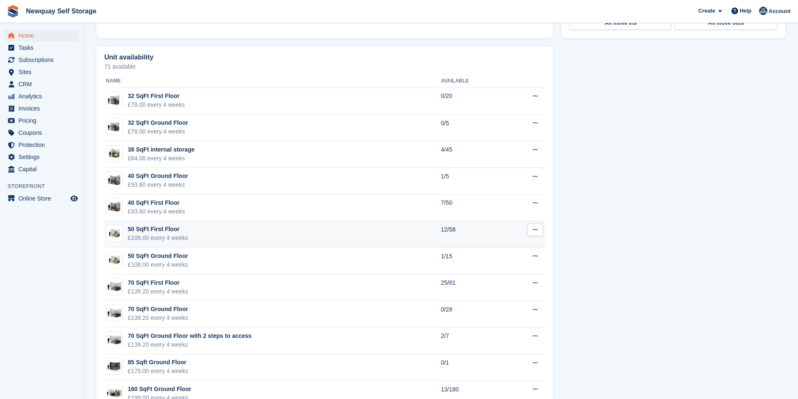
click at [277, 228] on div "Today in Newquay Site: Newquay Newquay Penzance Map Move ins / outs Today Chary…" at bounding box center [440, 159] width 689 height 731
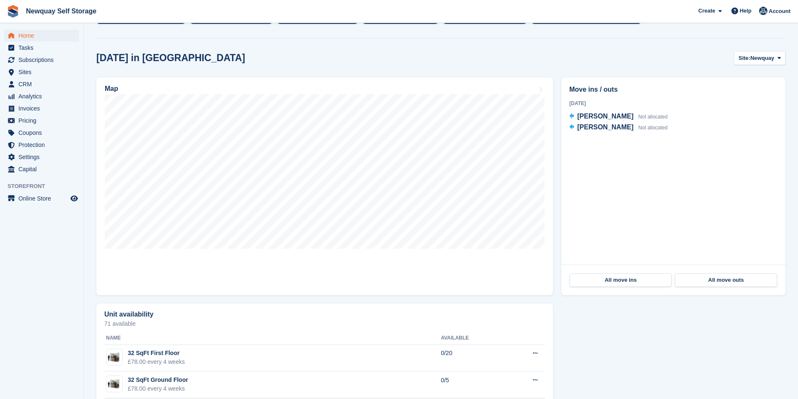
scroll to position [78, 0]
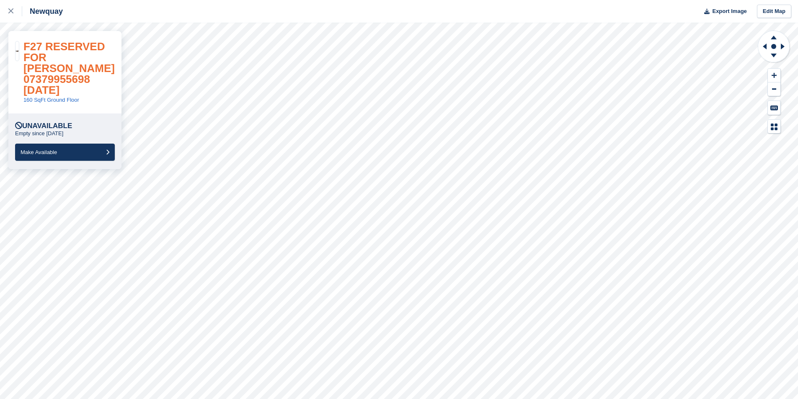
click at [69, 78] on link "F27 RESERVED FOR [PERSON_NAME] 07379955698 [DATE]" at bounding box center [68, 68] width 91 height 56
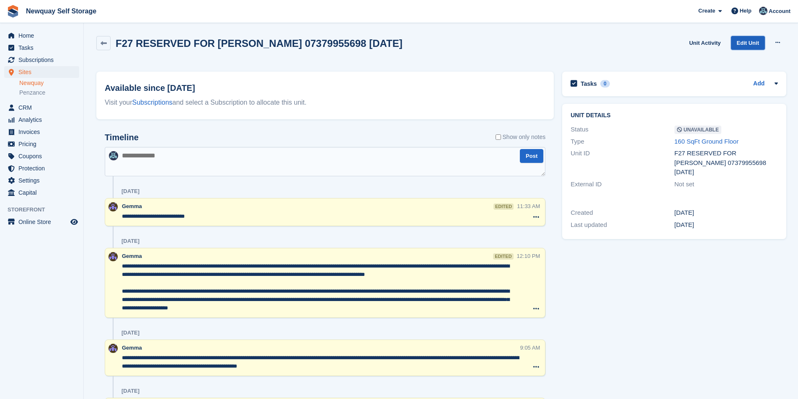
click at [756, 43] on link "Edit Unit" at bounding box center [748, 43] width 34 height 14
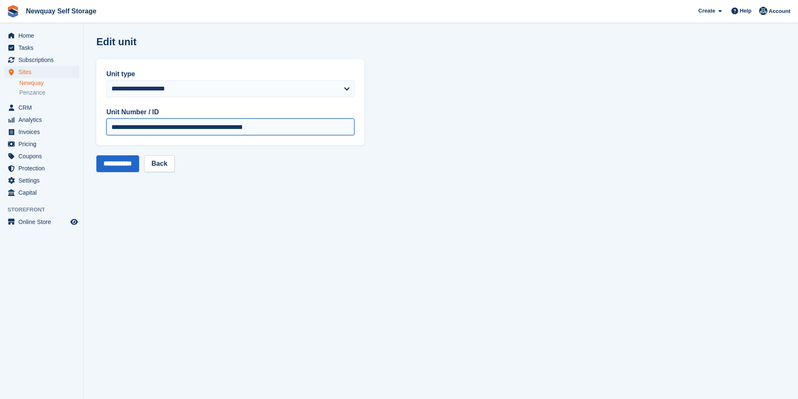
drag, startPoint x: 123, startPoint y: 127, endPoint x: 499, endPoint y: 185, distance: 380.5
click at [499, 185] on section "**********" at bounding box center [441, 199] width 715 height 399
type input "***"
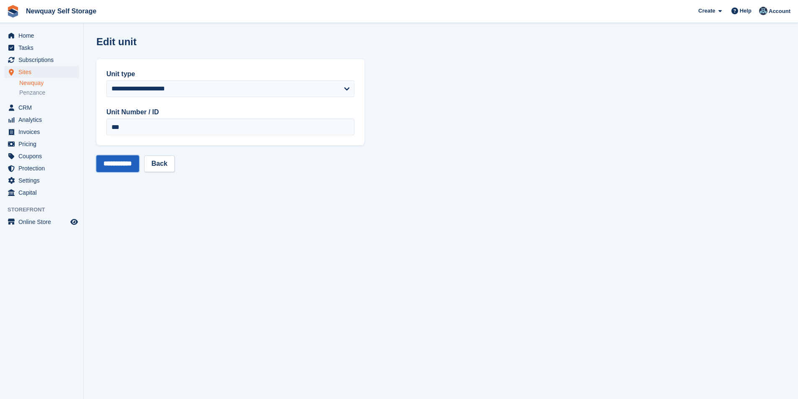
click at [116, 166] on input "**********" at bounding box center [117, 163] width 43 height 17
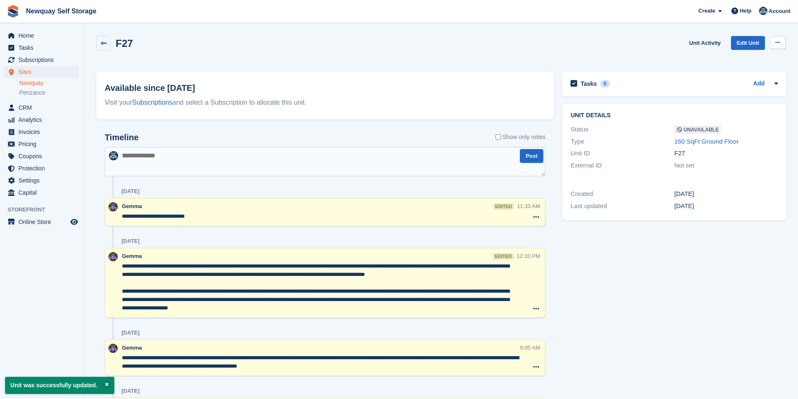
click at [777, 44] on icon at bounding box center [778, 42] width 5 height 5
click at [735, 60] on p "Make Available" at bounding box center [745, 59] width 73 height 11
click at [46, 60] on span "Subscriptions" at bounding box center [43, 60] width 50 height 12
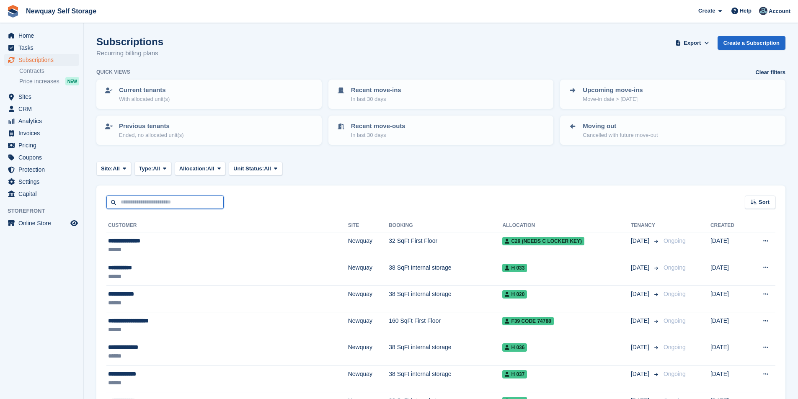
click at [152, 205] on input "text" at bounding box center [164, 203] width 117 height 14
type input "*******"
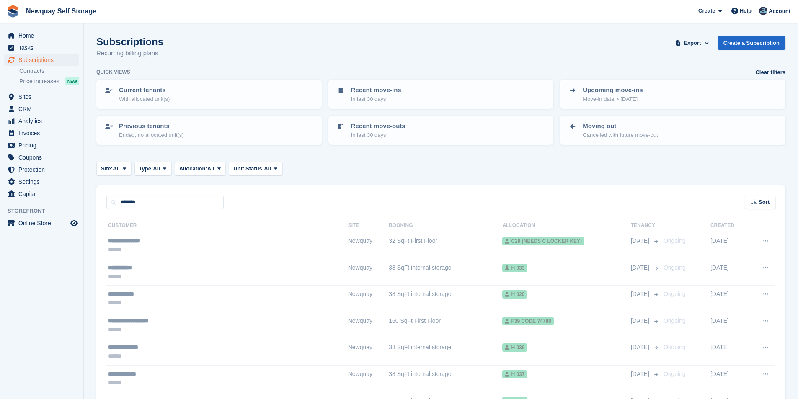
drag, startPoint x: 60, startPoint y: 63, endPoint x: 53, endPoint y: 60, distance: 8.1
click at [60, 63] on span "Subscriptions" at bounding box center [43, 60] width 50 height 12
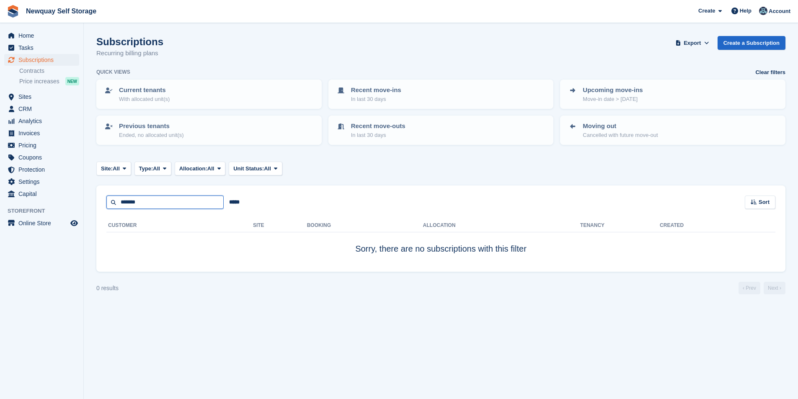
click at [139, 202] on input "*******" at bounding box center [164, 203] width 117 height 14
type input "******"
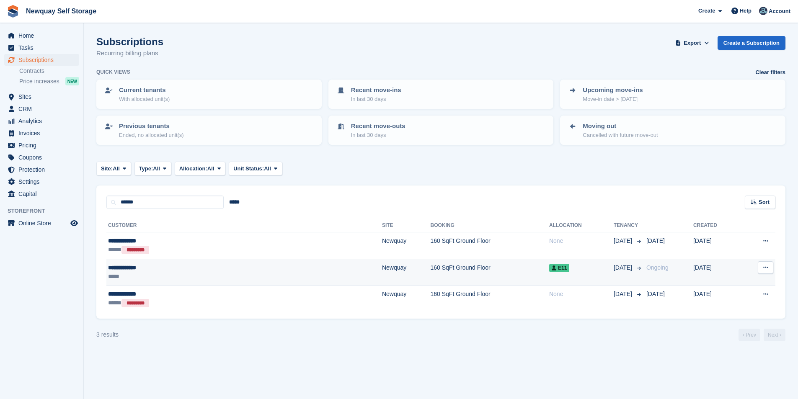
click at [129, 267] on div "**********" at bounding box center [176, 268] width 137 height 9
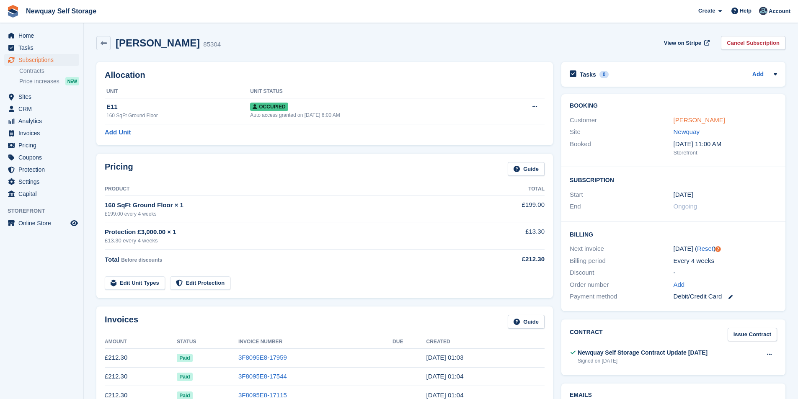
click at [708, 122] on link "[PERSON_NAME]" at bounding box center [700, 120] width 52 height 7
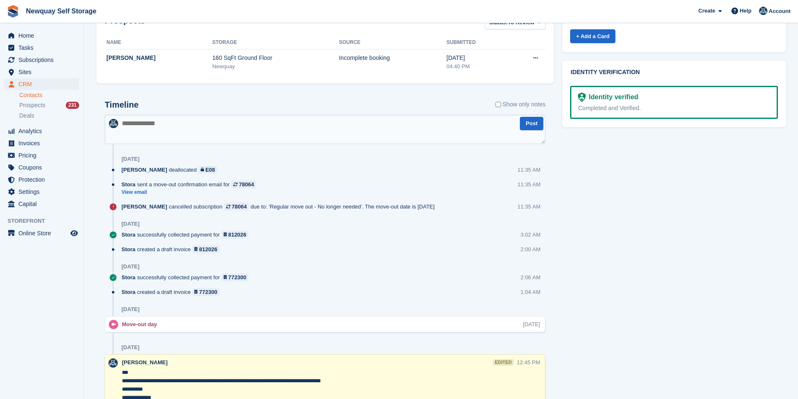
scroll to position [335, 0]
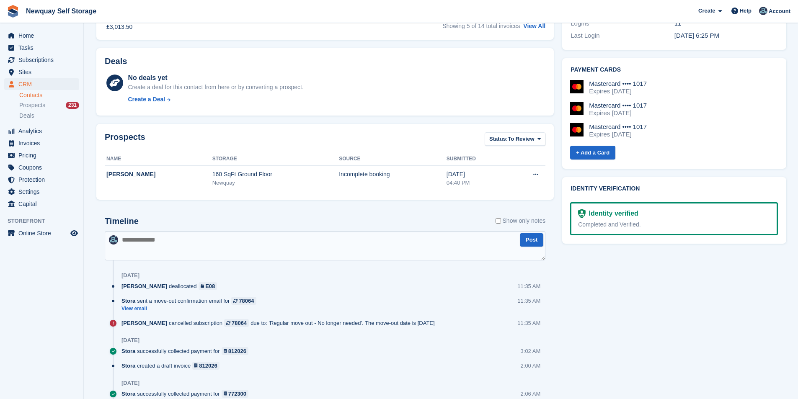
click at [166, 244] on textarea at bounding box center [325, 245] width 441 height 29
paste textarea "**********"
type textarea "**********"
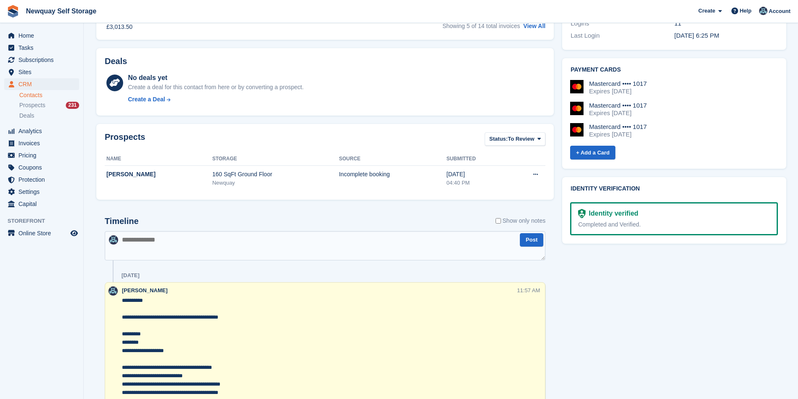
scroll to position [251, 0]
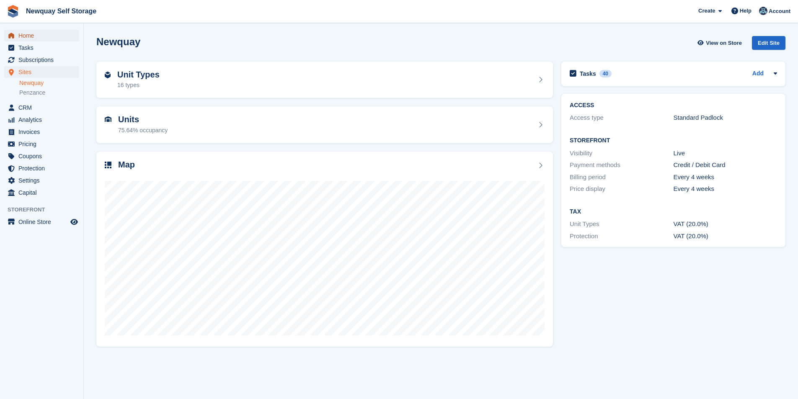
click at [40, 36] on span "Home" at bounding box center [43, 36] width 50 height 12
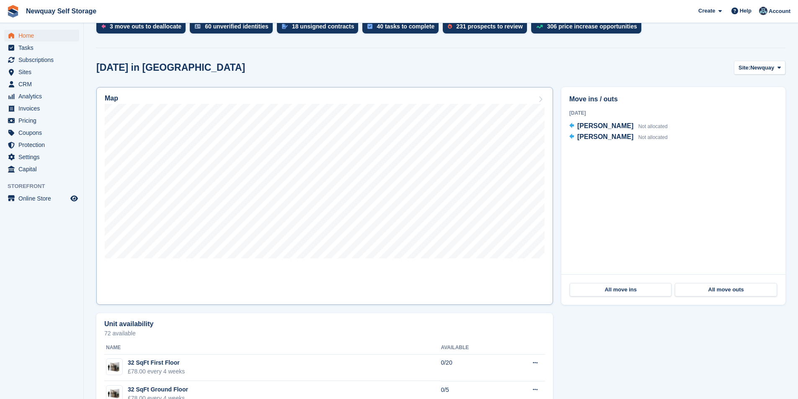
scroll to position [210, 0]
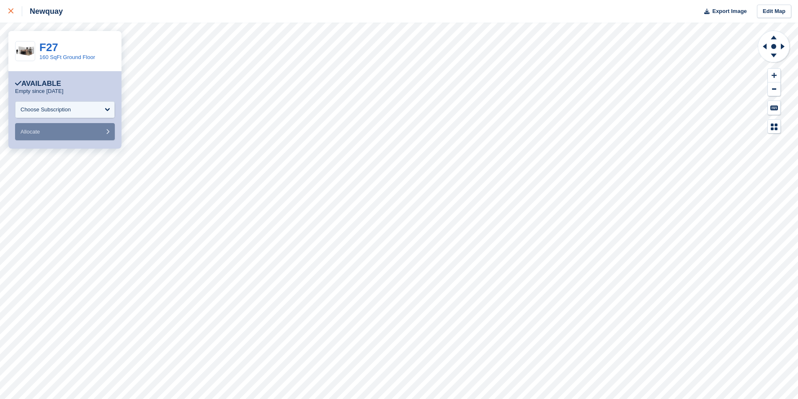
click at [8, 5] on link at bounding box center [11, 11] width 22 height 23
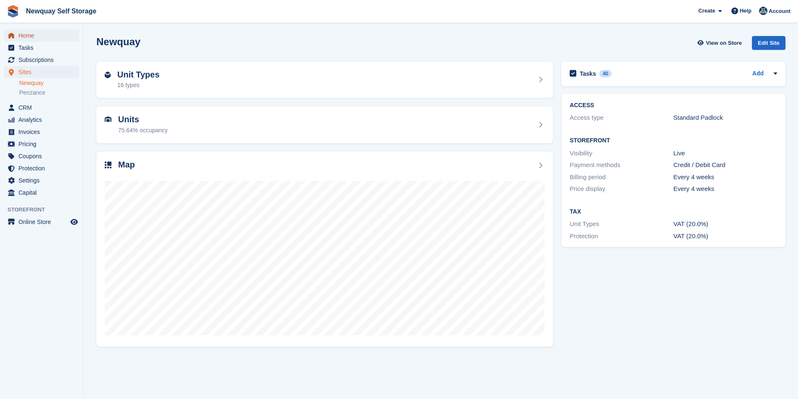
click at [33, 34] on span "Home" at bounding box center [43, 36] width 50 height 12
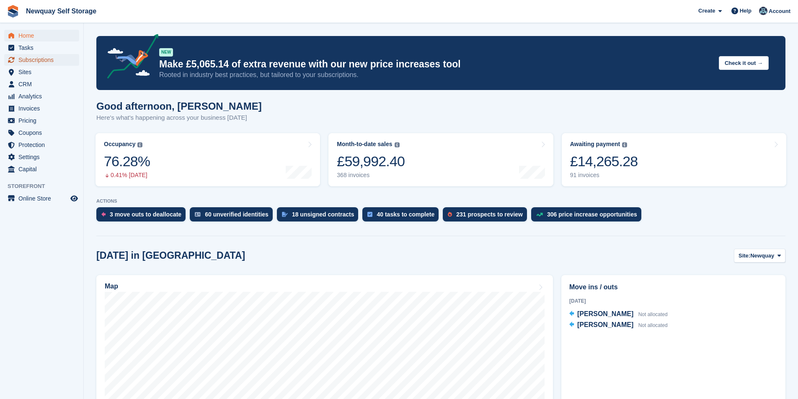
click at [47, 65] on span "Subscriptions" at bounding box center [43, 60] width 50 height 12
click at [36, 70] on span "Sites" at bounding box center [43, 72] width 50 height 12
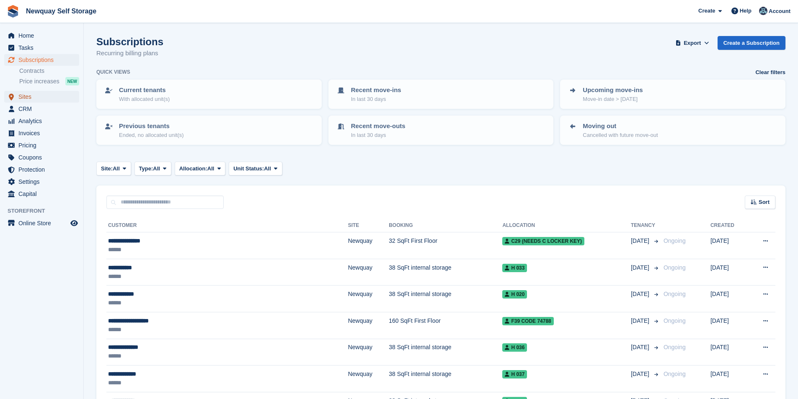
click at [36, 98] on span "Sites" at bounding box center [43, 97] width 50 height 12
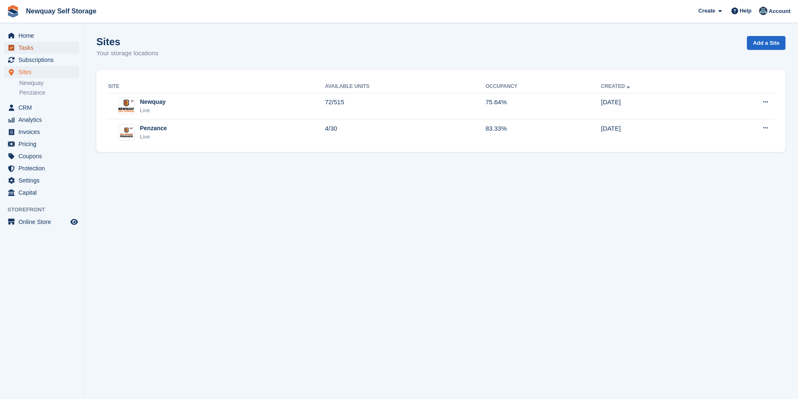
click at [27, 45] on span "Tasks" at bounding box center [43, 48] width 50 height 12
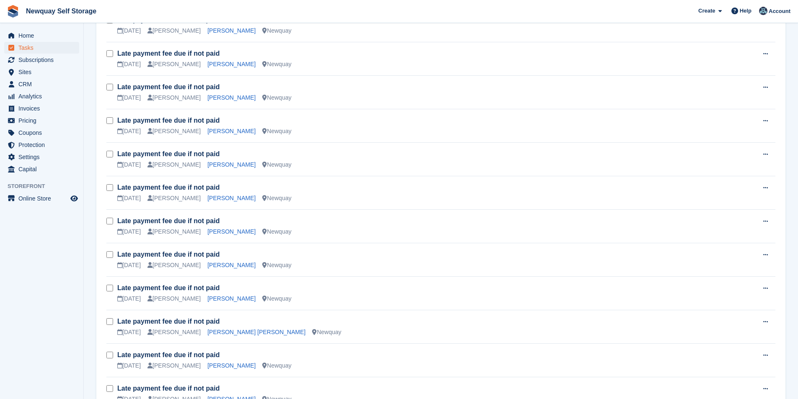
scroll to position [754, 0]
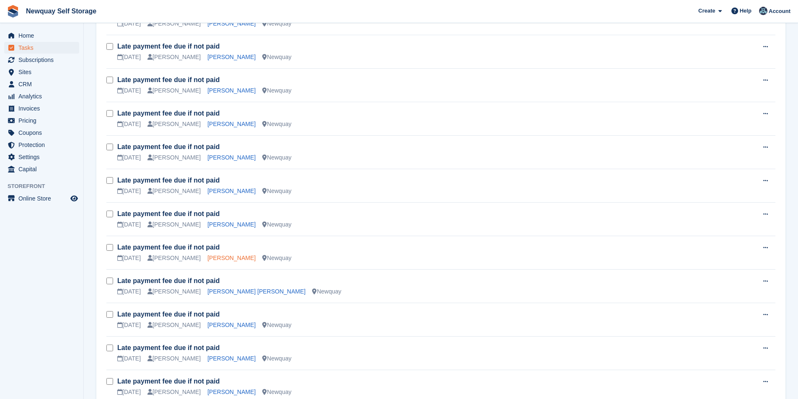
click at [211, 259] on link "[PERSON_NAME]" at bounding box center [231, 258] width 48 height 7
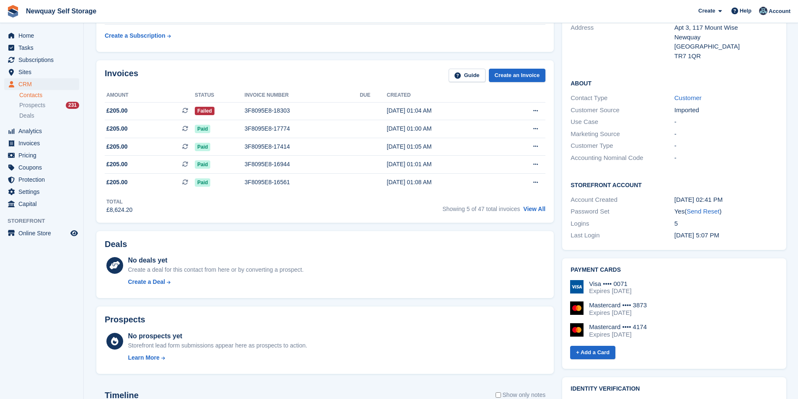
scroll to position [84, 0]
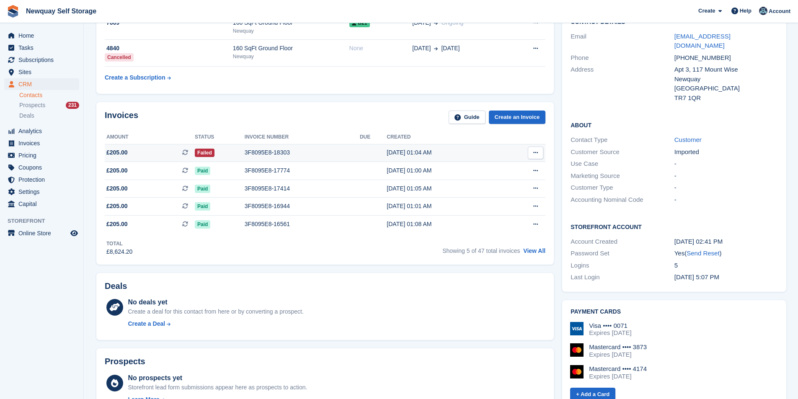
click at [270, 152] on div "3F8095E8-18303" at bounding box center [302, 152] width 115 height 9
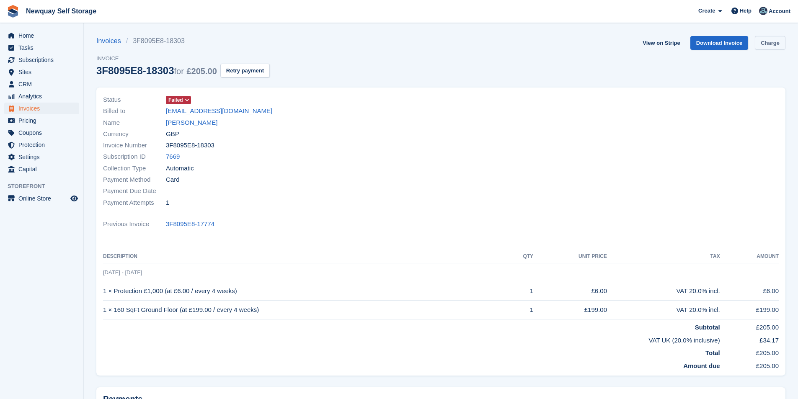
click at [779, 45] on link "Charge" at bounding box center [770, 43] width 31 height 14
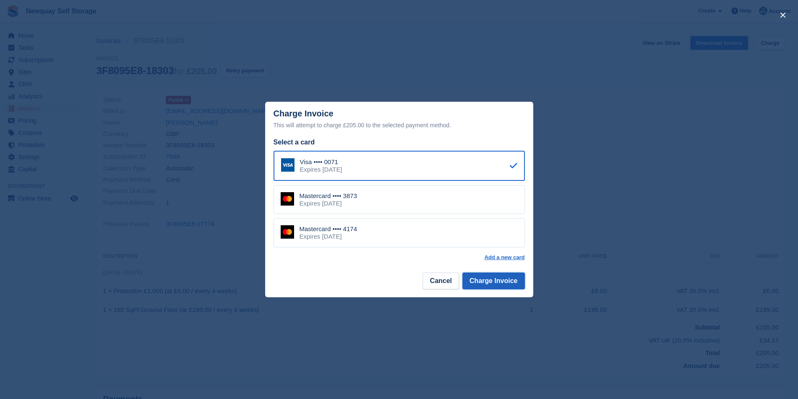
click at [510, 285] on button "Charge Invoice" at bounding box center [494, 281] width 62 height 17
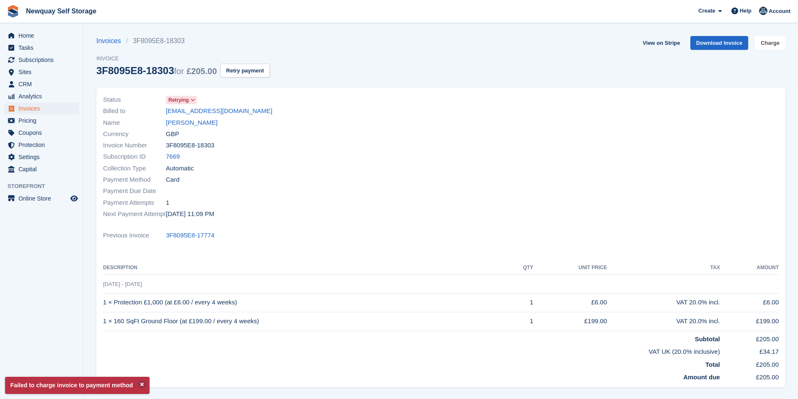
drag, startPoint x: 777, startPoint y: 46, endPoint x: 783, endPoint y: 51, distance: 7.8
click at [777, 46] on link "Charge" at bounding box center [770, 43] width 31 height 14
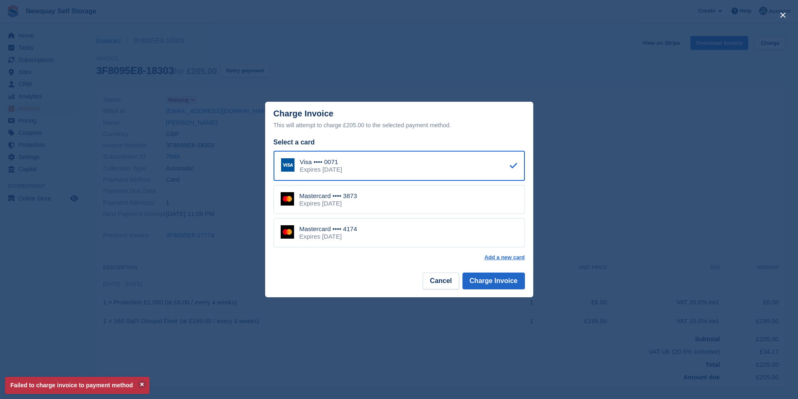
click at [430, 206] on div "Mastercard •••• 3873 Expires [DATE]" at bounding box center [399, 199] width 251 height 29
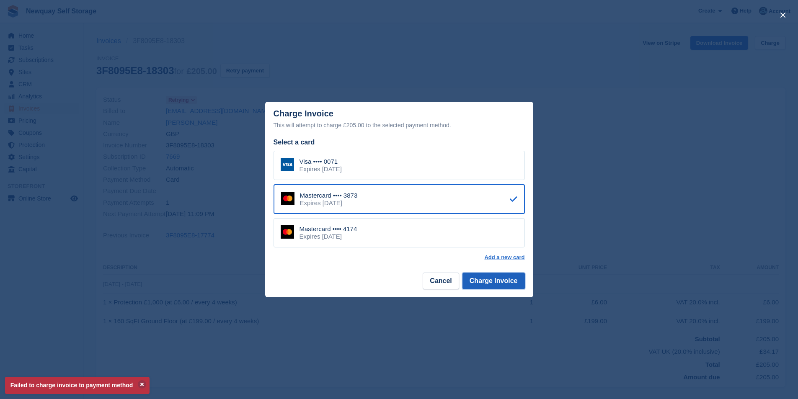
click at [500, 281] on button "Charge Invoice" at bounding box center [494, 281] width 62 height 17
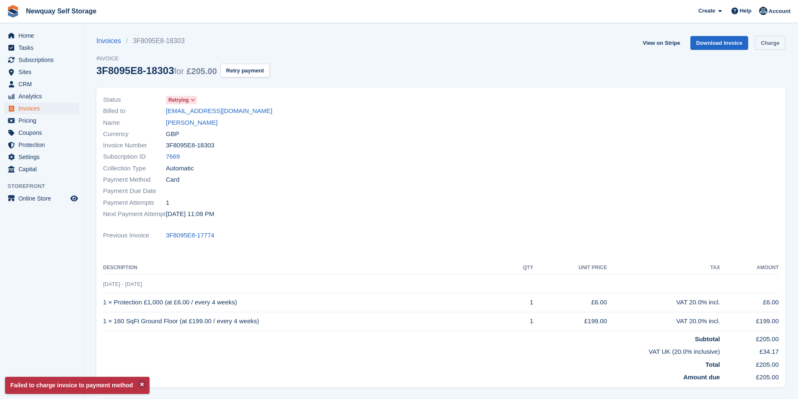
click at [772, 44] on link "Charge" at bounding box center [770, 43] width 31 height 14
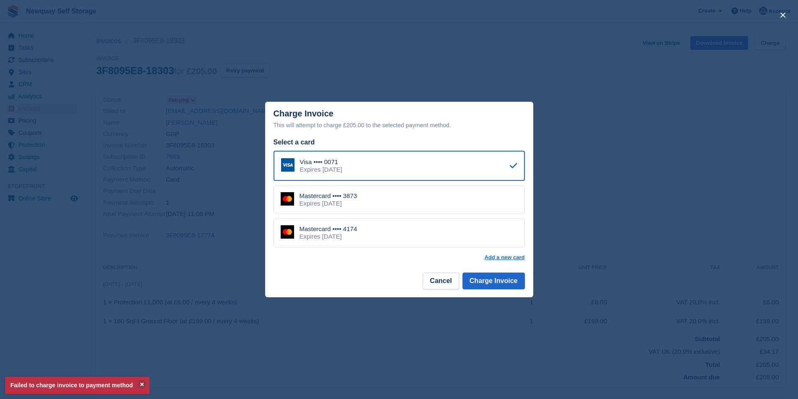
click at [379, 240] on div "Mastercard •••• 4174 Expires [DATE]" at bounding box center [399, 232] width 251 height 29
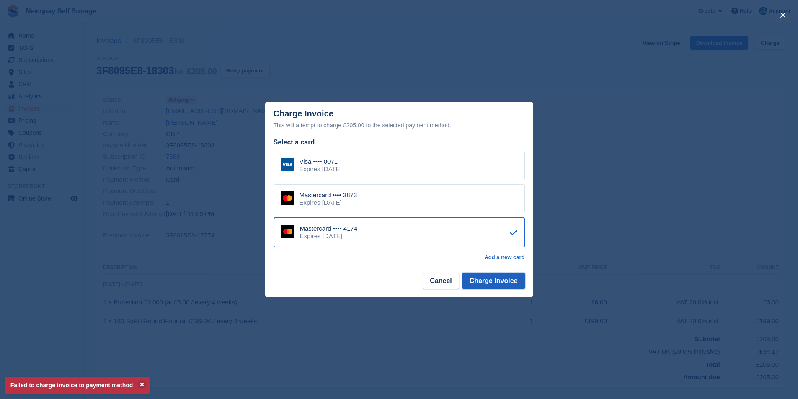
click at [511, 280] on button "Charge Invoice" at bounding box center [494, 281] width 62 height 17
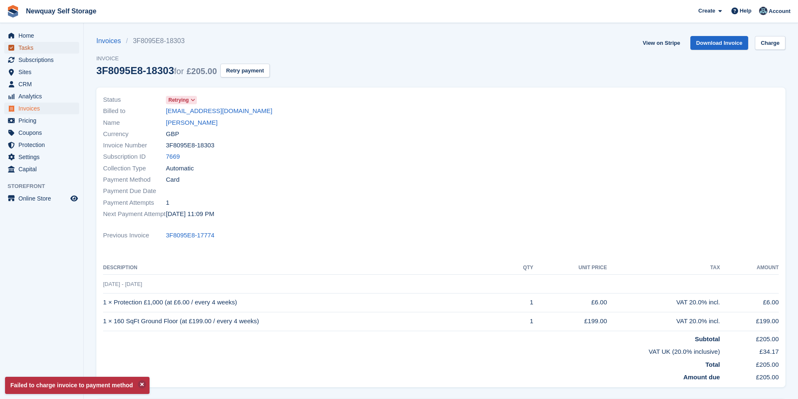
click at [35, 47] on span "Tasks" at bounding box center [43, 48] width 50 height 12
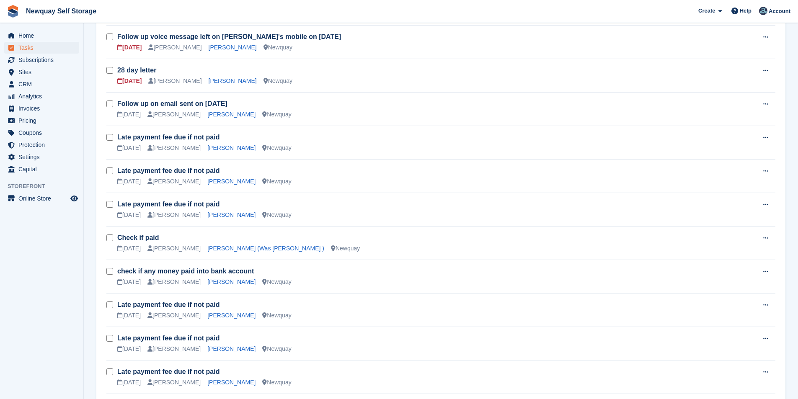
scroll to position [503, 0]
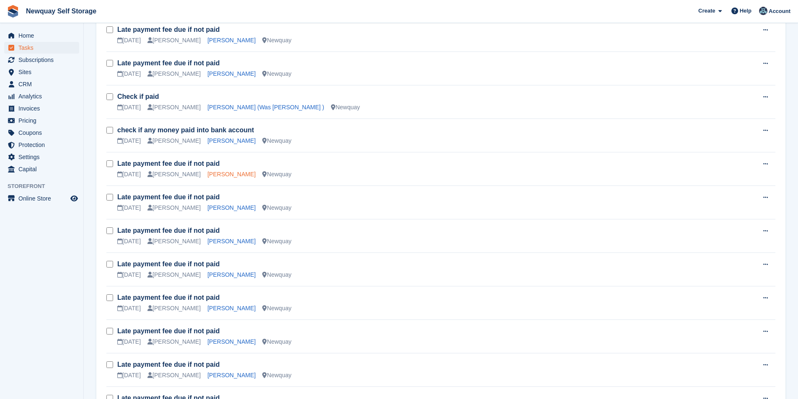
click at [226, 174] on link "Andrzej Pajaczkowski" at bounding box center [231, 174] width 48 height 7
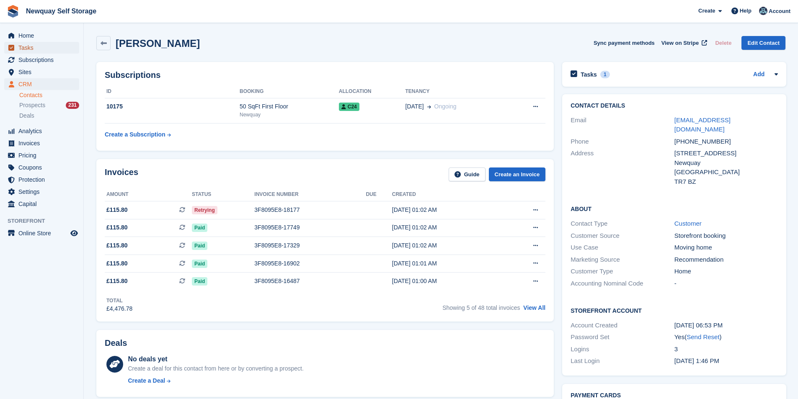
click at [39, 44] on span "Tasks" at bounding box center [43, 48] width 50 height 12
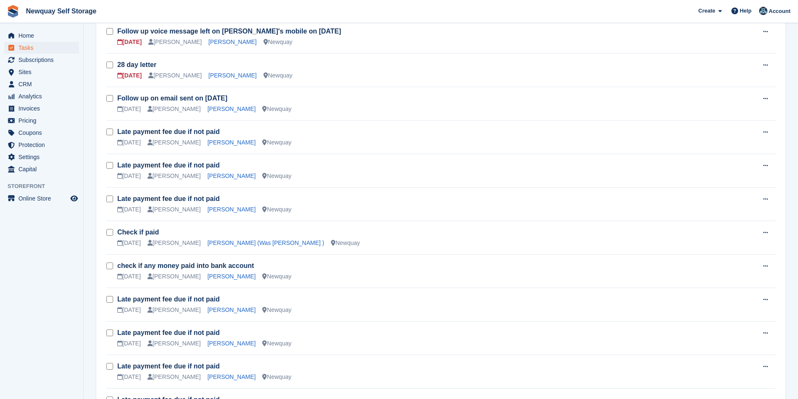
scroll to position [503, 0]
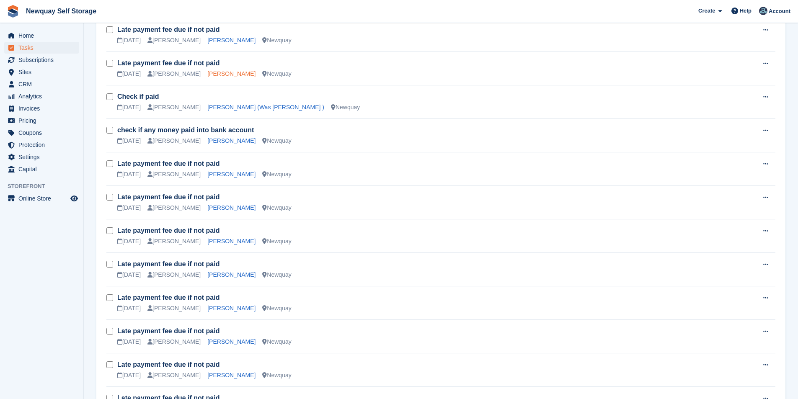
click at [220, 75] on link "Nick White" at bounding box center [231, 73] width 48 height 7
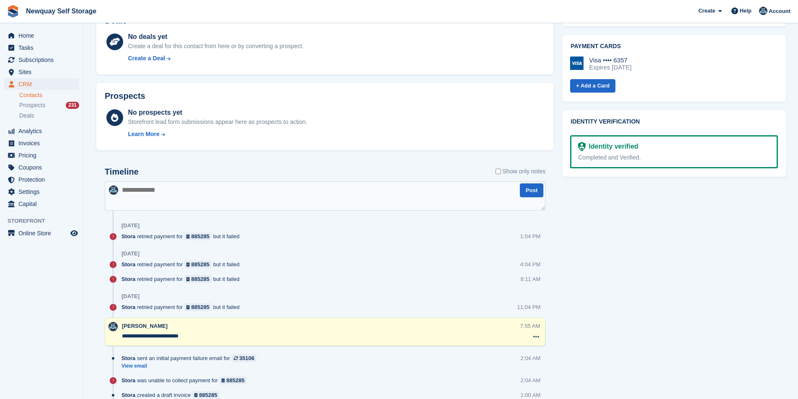
scroll to position [210, 0]
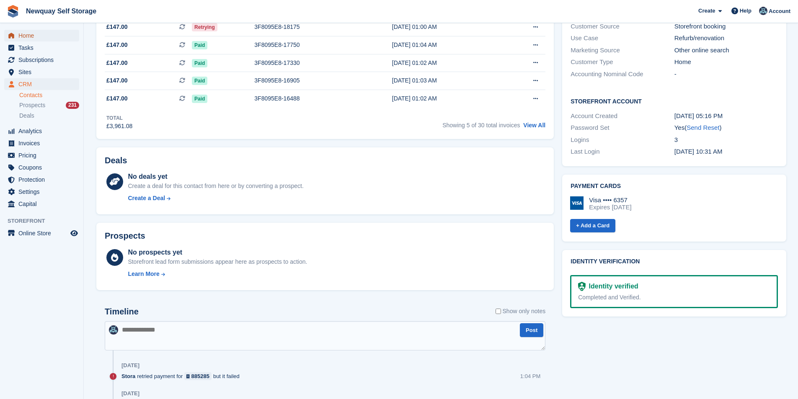
click at [34, 34] on span "Home" at bounding box center [43, 36] width 50 height 12
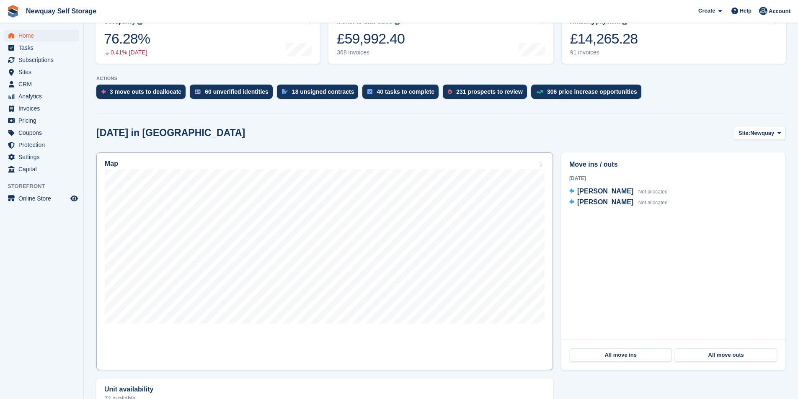
scroll to position [2, 0]
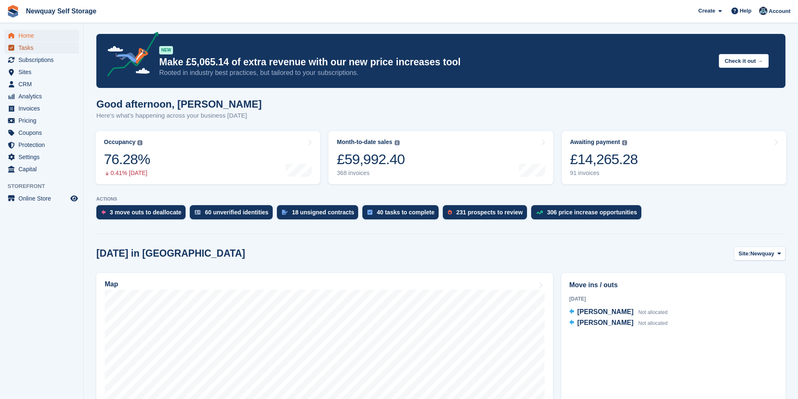
click at [33, 46] on span "Tasks" at bounding box center [43, 48] width 50 height 12
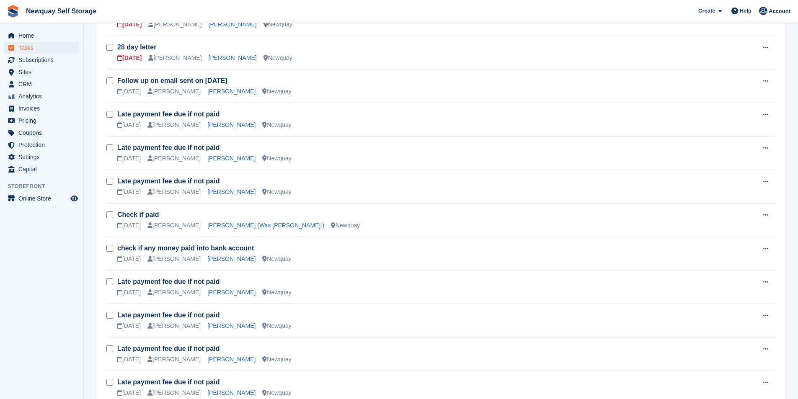
scroll to position [545, 0]
